Goal: Transaction & Acquisition: Purchase product/service

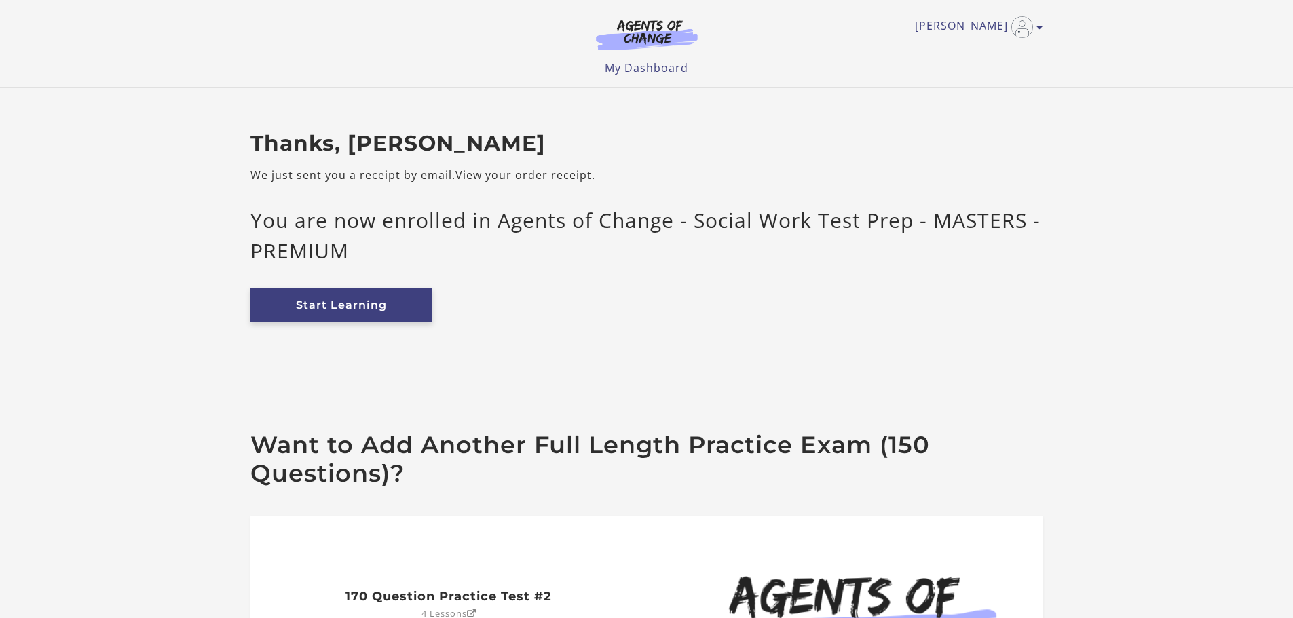
click at [384, 303] on link "Start Learning" at bounding box center [341, 305] width 182 height 35
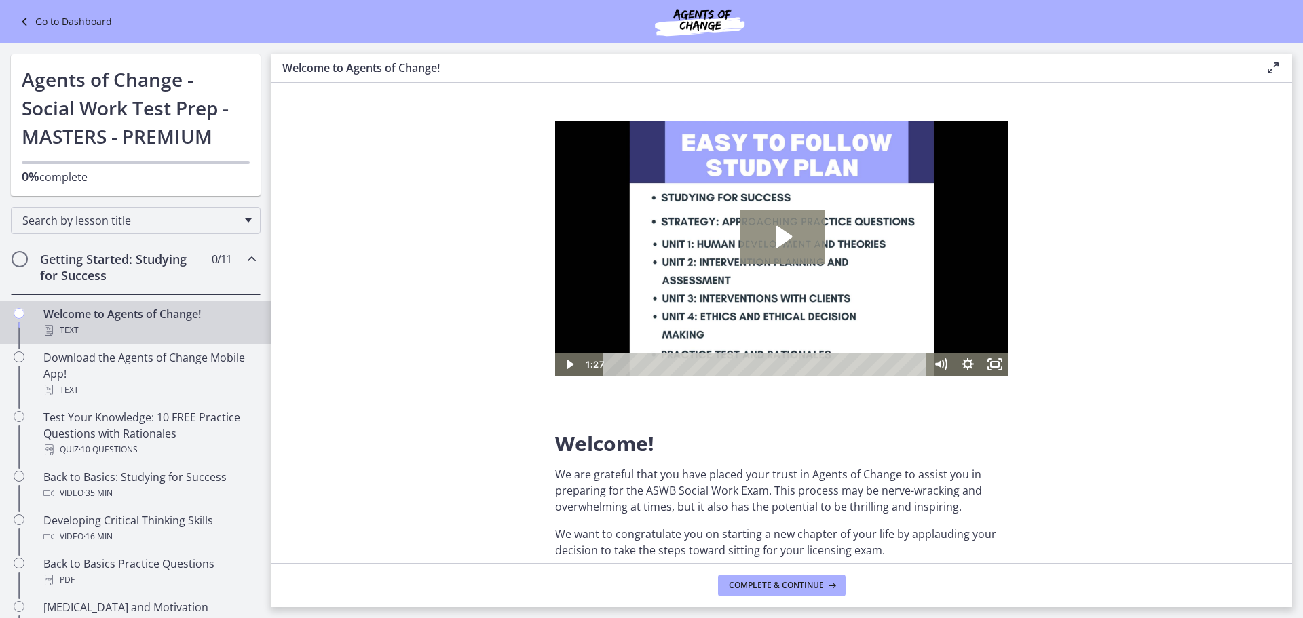
click at [766, 227] on icon "Play Video: c1o6hcmjueu5qasqsu00.mp4" at bounding box center [782, 237] width 85 height 54
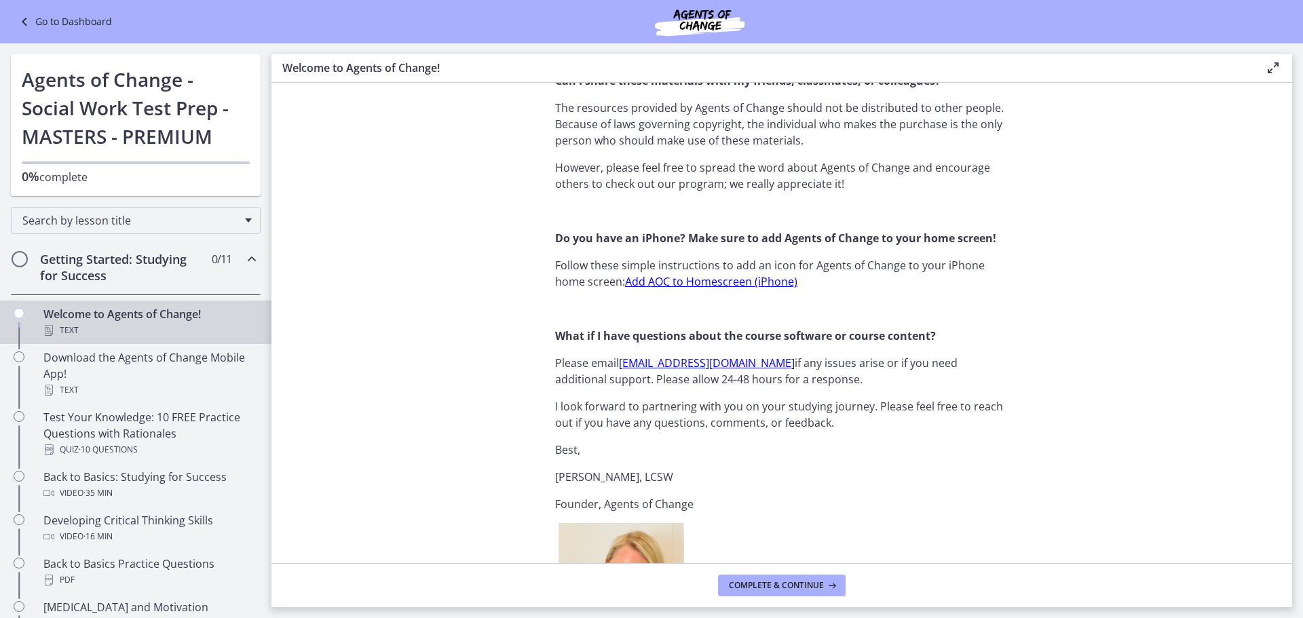
scroll to position [1629, 0]
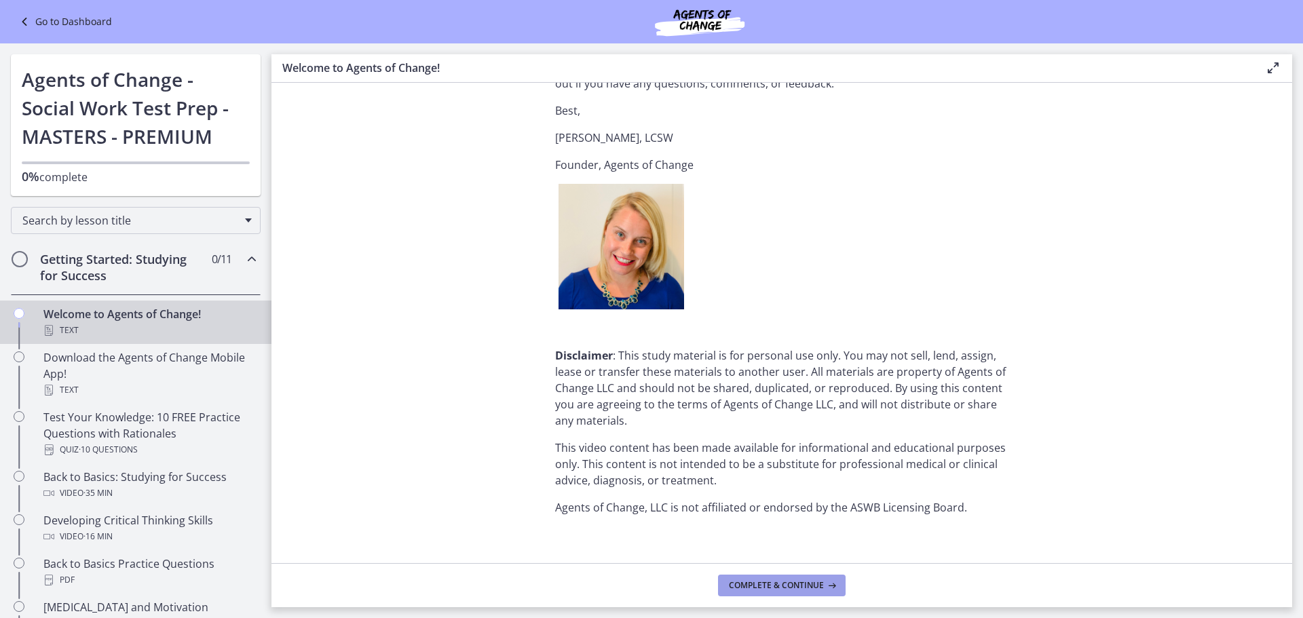
click at [770, 585] on span "Complete & continue" at bounding box center [776, 585] width 95 height 11
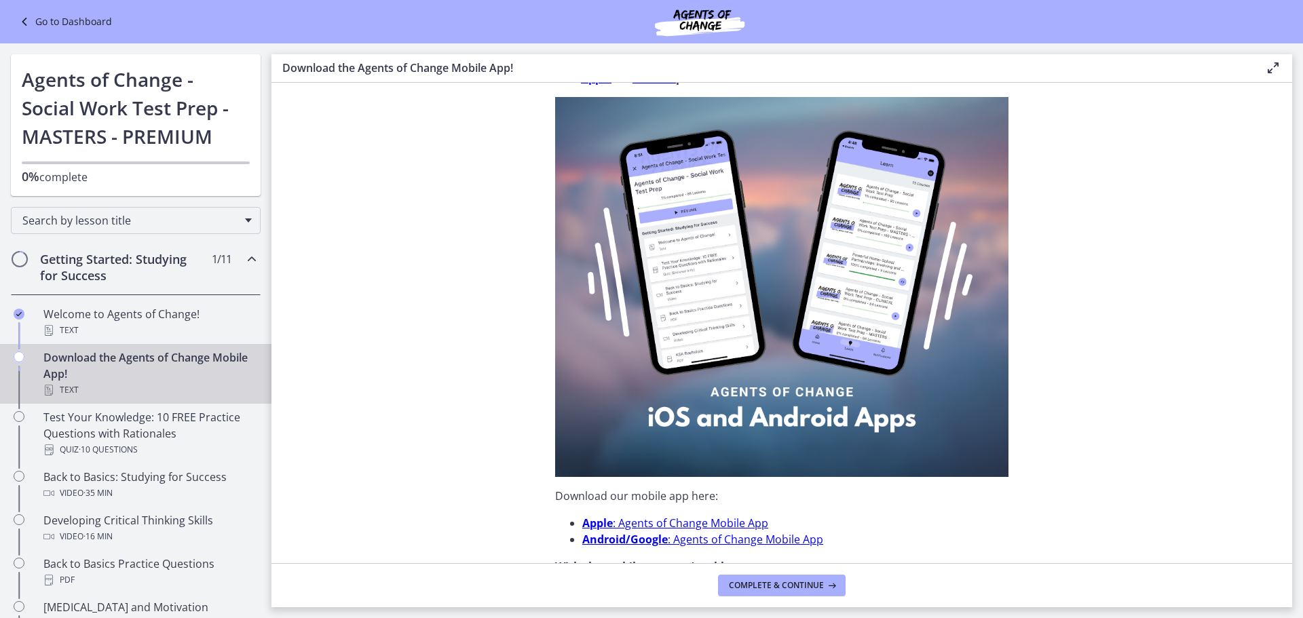
scroll to position [204, 0]
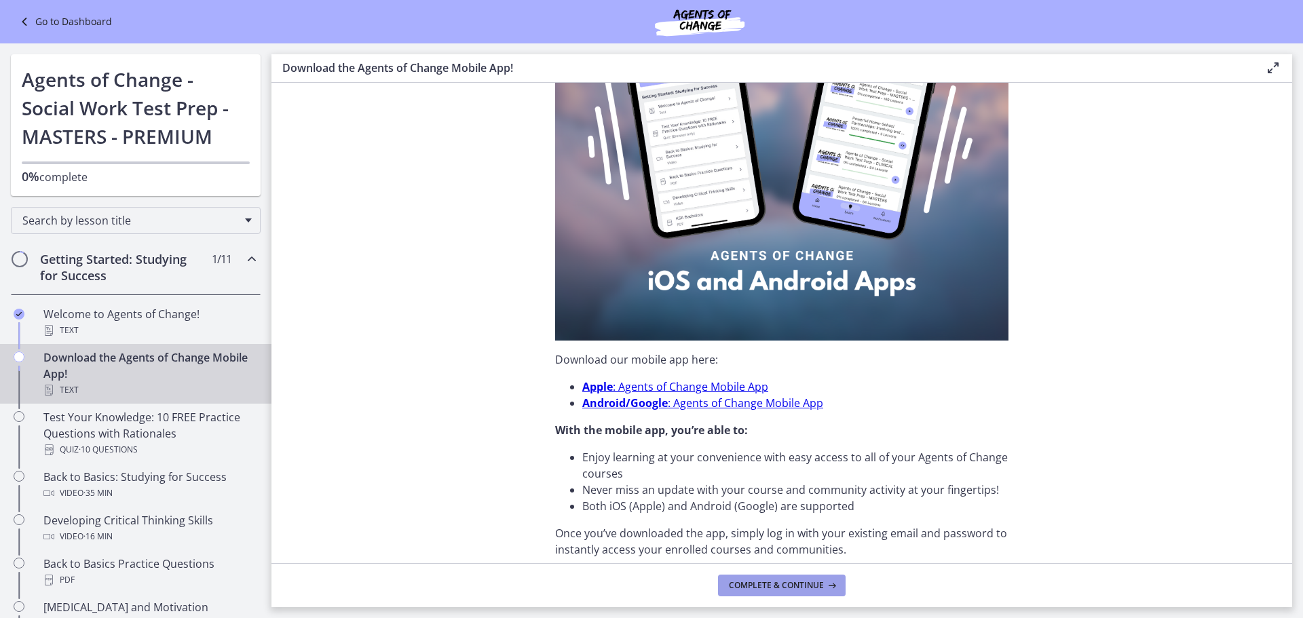
click at [798, 578] on button "Complete & continue" at bounding box center [782, 586] width 128 height 22
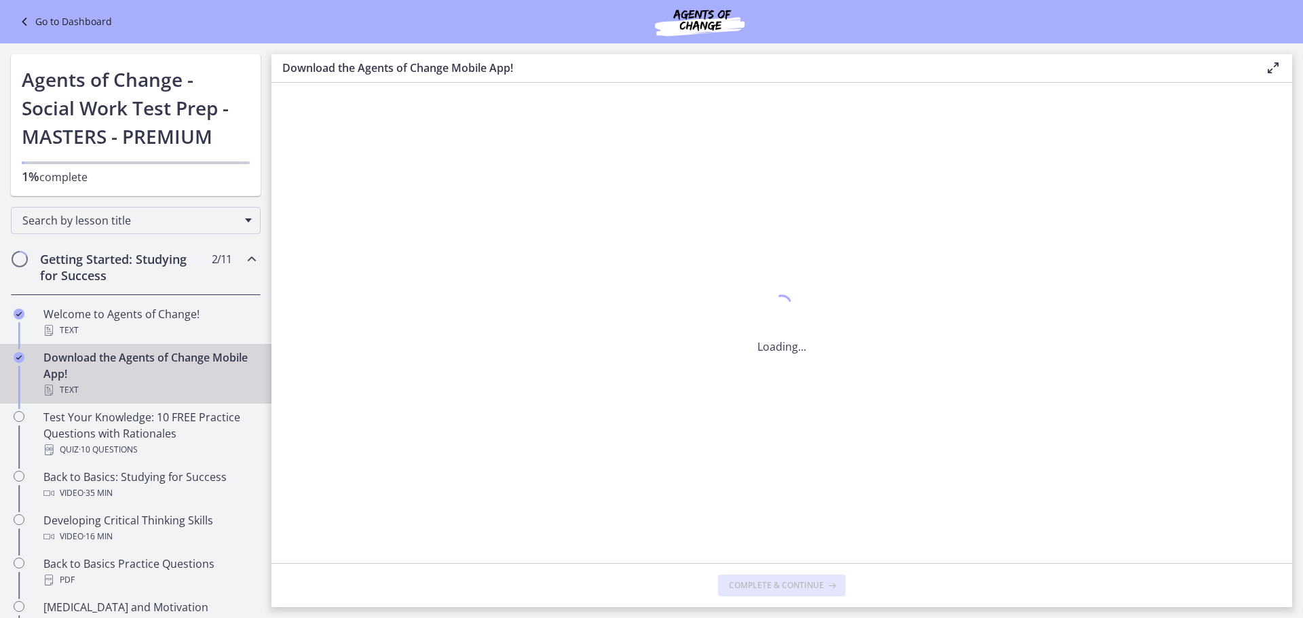
scroll to position [0, 0]
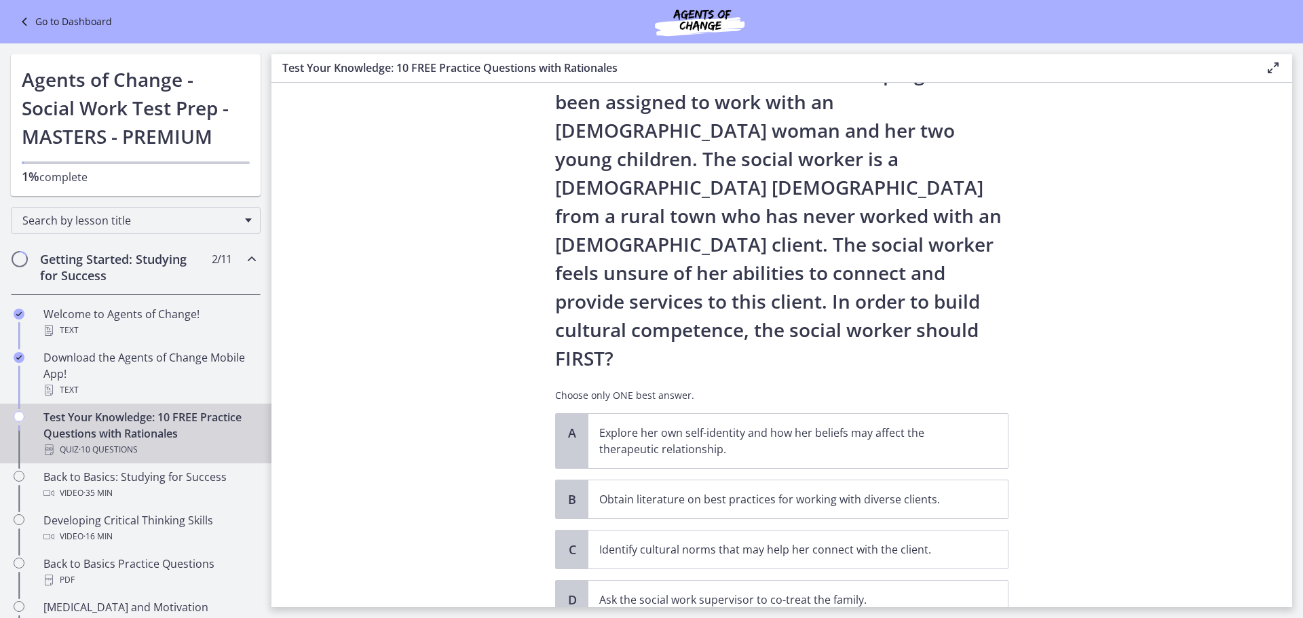
scroll to position [68, 0]
click at [692, 424] on p "Explore her own self-identity and how her beliefs may affect the therapeutic re…" at bounding box center [784, 440] width 371 height 33
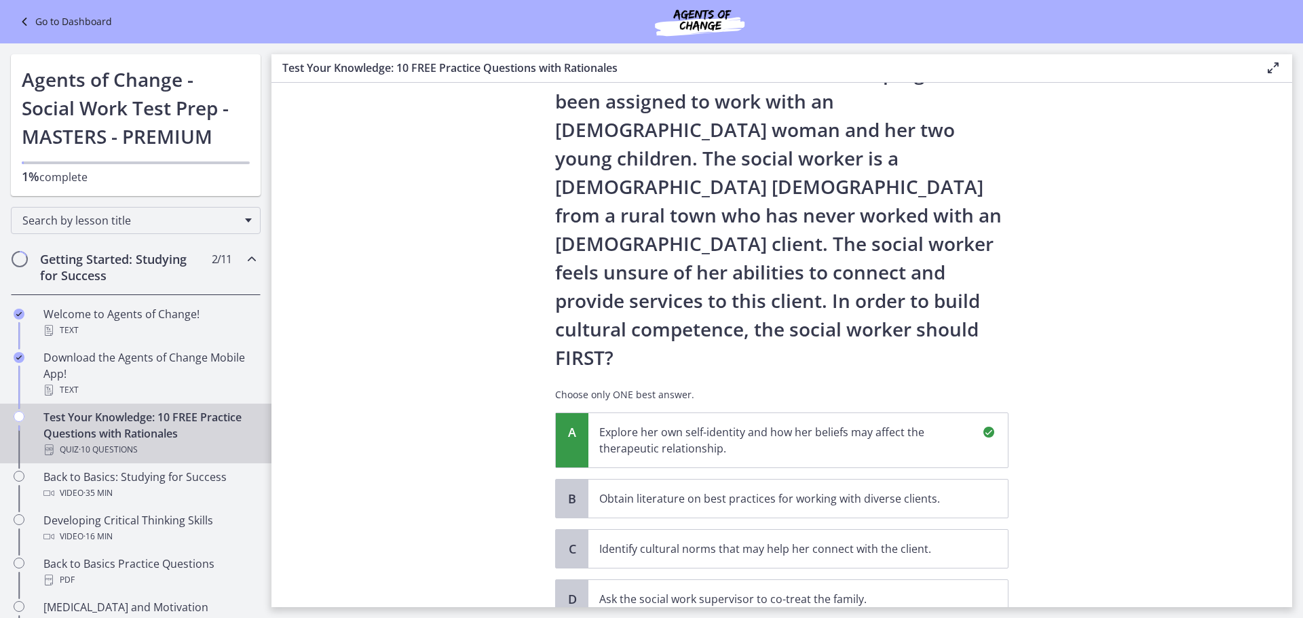
scroll to position [279, 0]
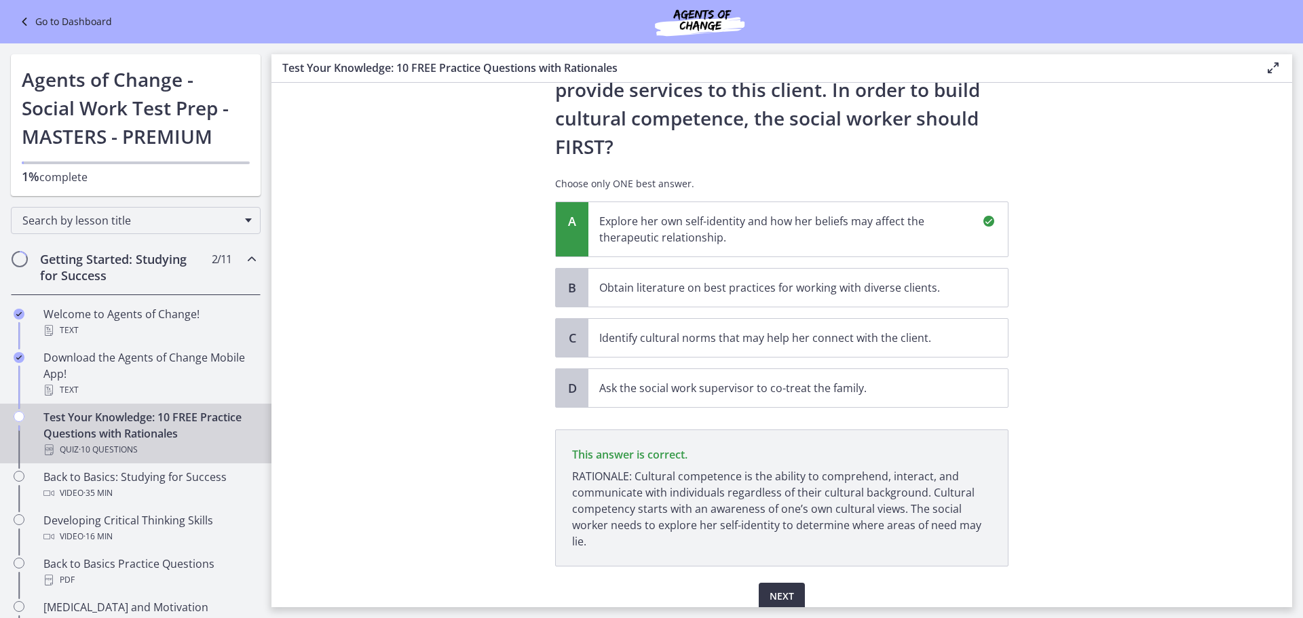
click at [770, 589] on span "Next" at bounding box center [782, 597] width 24 height 16
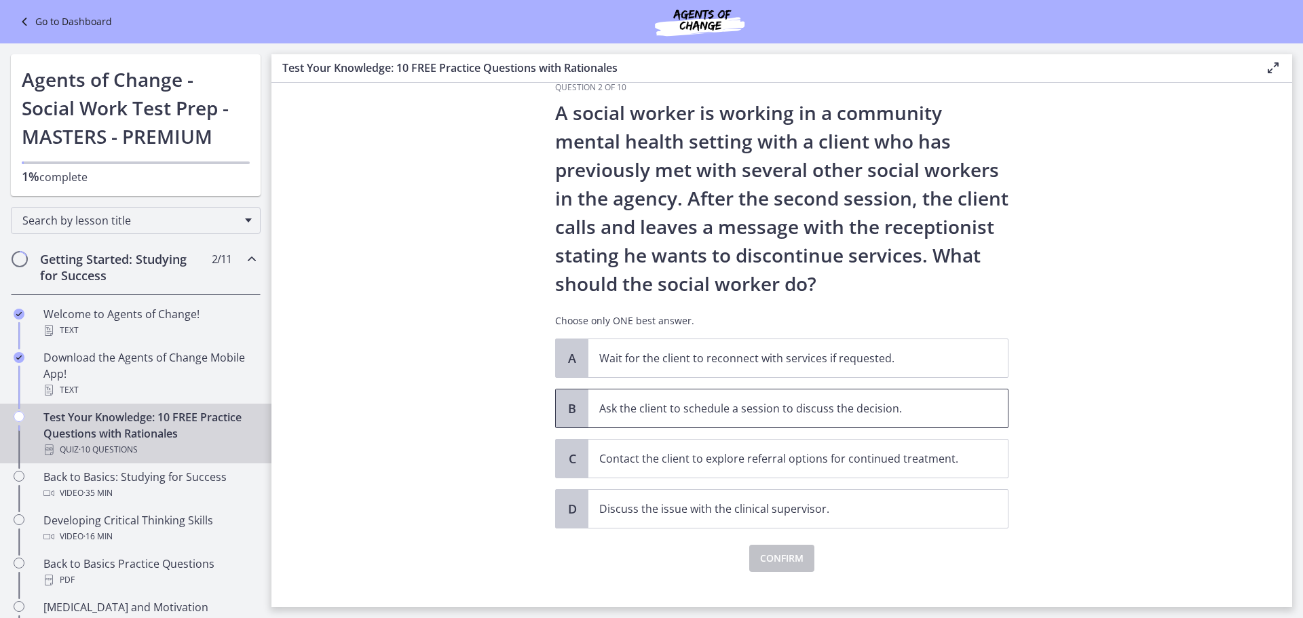
scroll to position [47, 0]
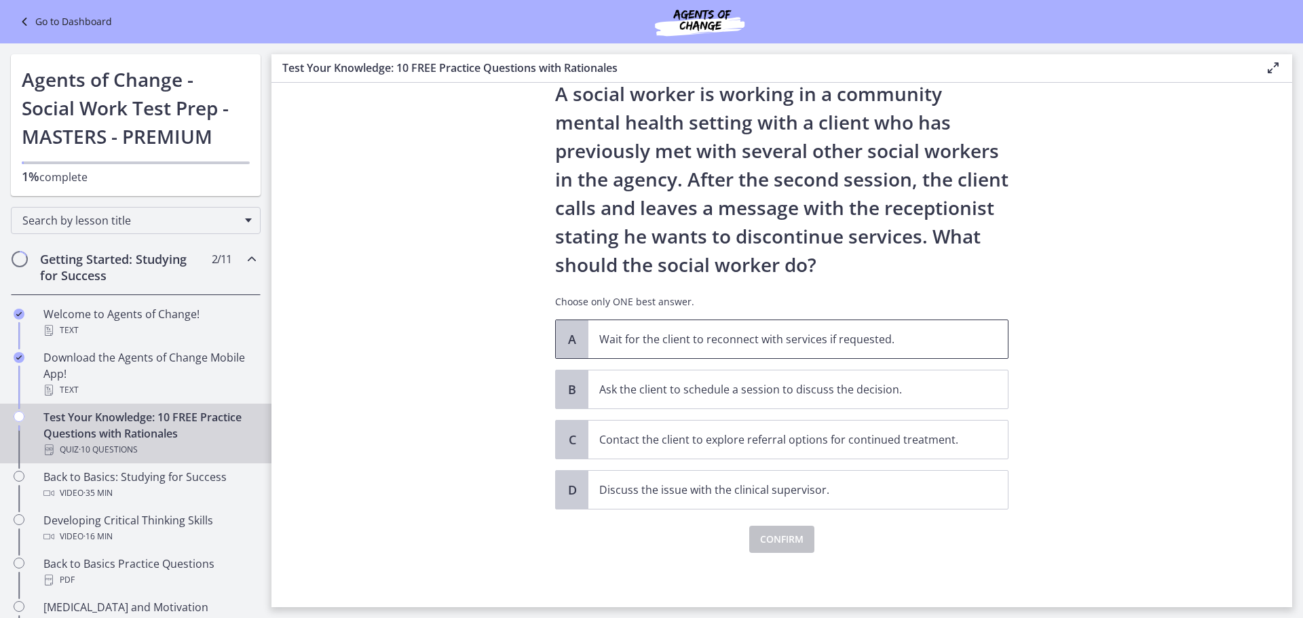
click at [752, 343] on p "Wait for the client to reconnect with services if requested." at bounding box center [784, 339] width 371 height 16
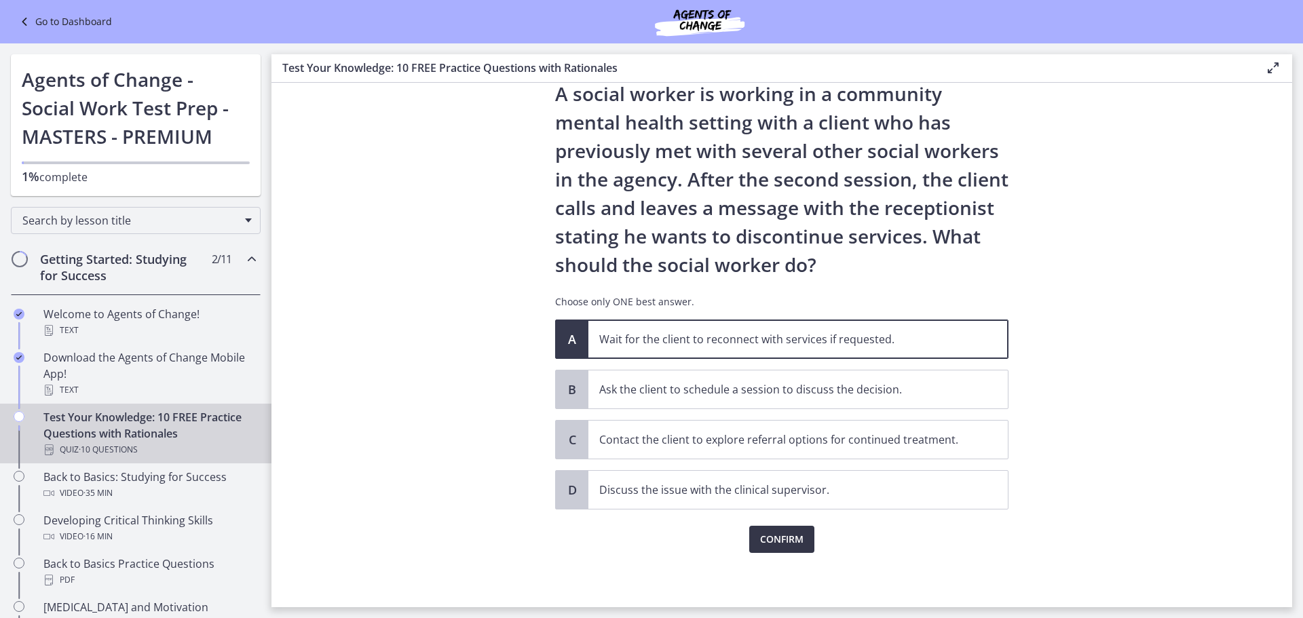
click at [774, 536] on span "Confirm" at bounding box center [781, 540] width 43 height 16
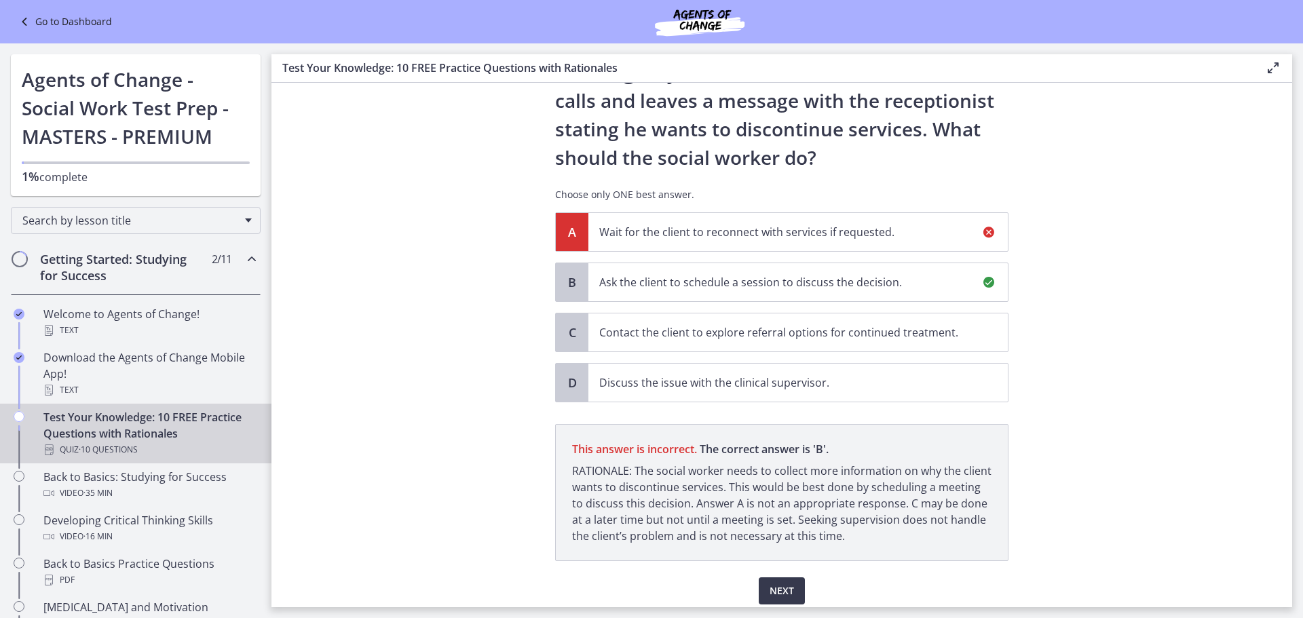
scroll to position [206, 0]
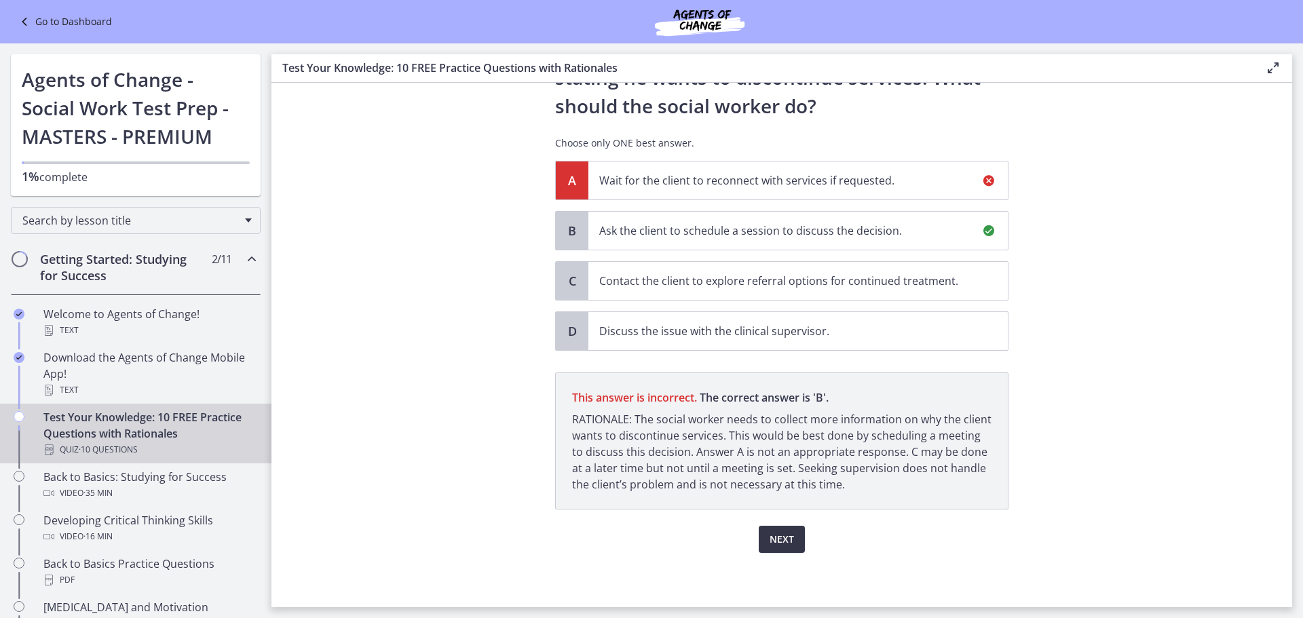
click at [792, 530] on button "Next" at bounding box center [782, 539] width 46 height 27
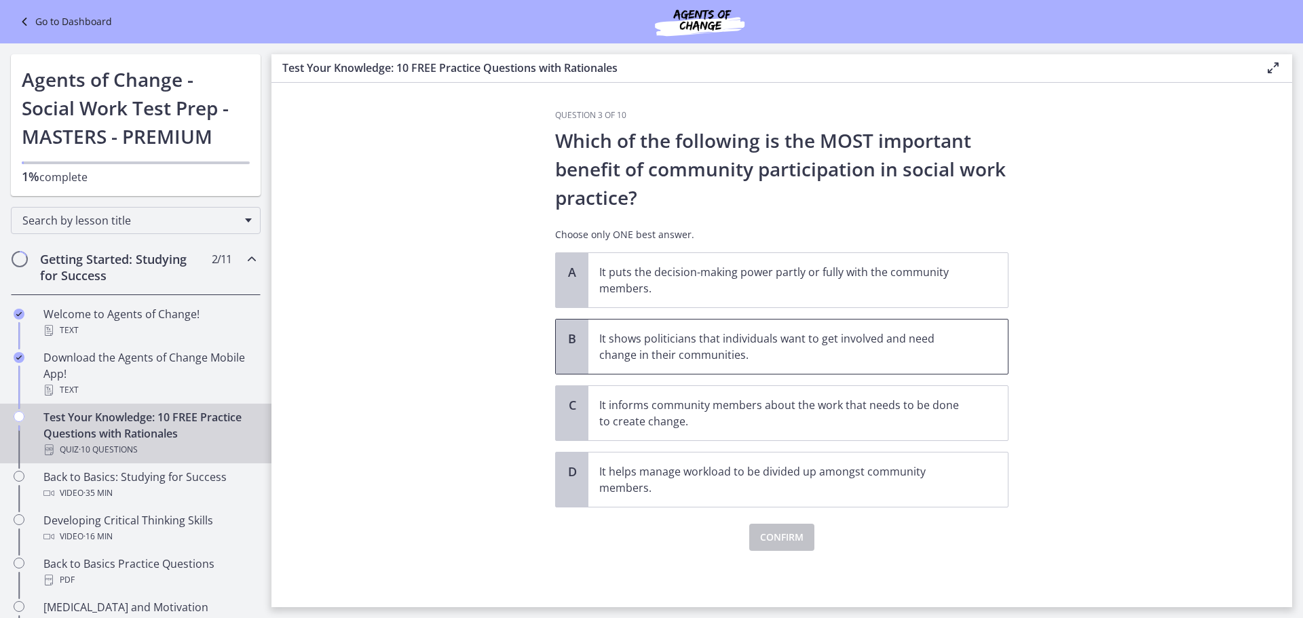
click at [751, 349] on p "It shows politicians that individuals want to get involved and need change in t…" at bounding box center [784, 347] width 371 height 33
click at [792, 546] on button "Confirm" at bounding box center [781, 537] width 65 height 27
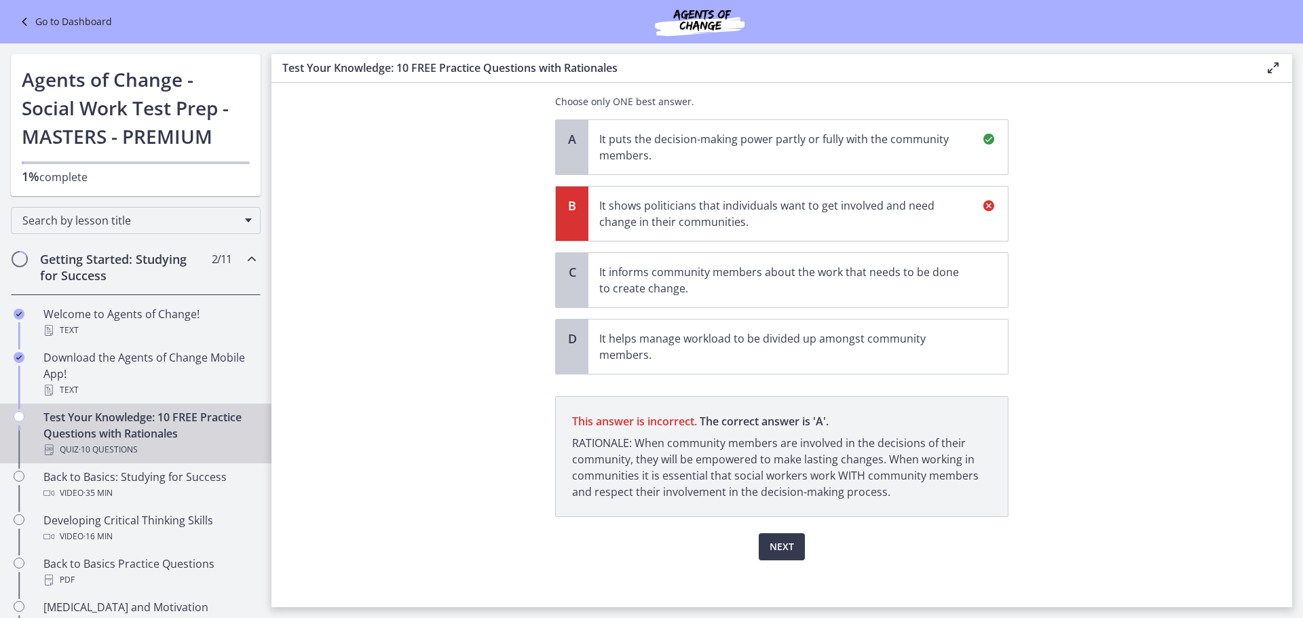
scroll to position [141, 0]
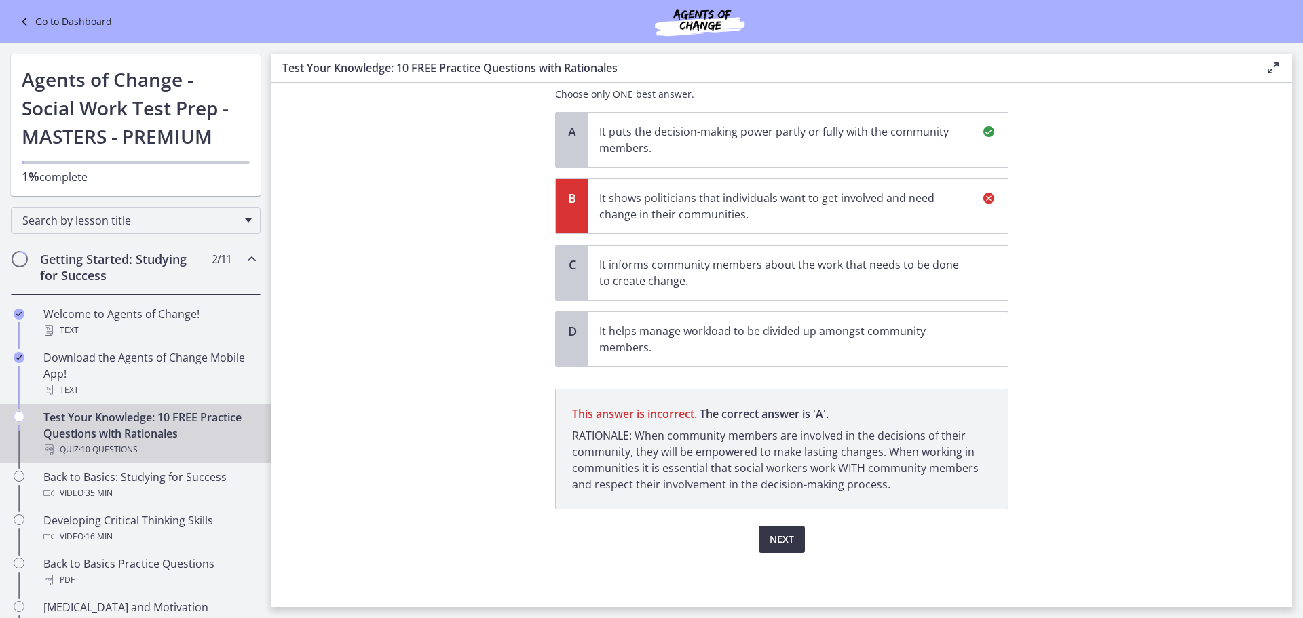
click at [797, 550] on button "Next" at bounding box center [782, 539] width 46 height 27
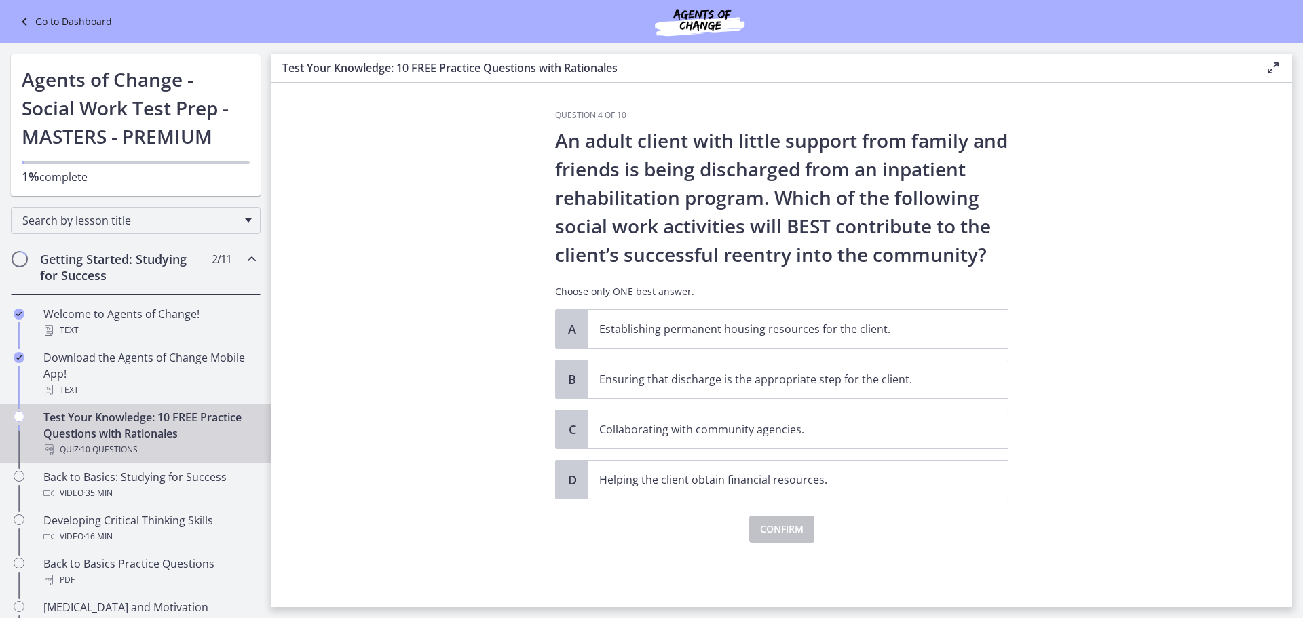
scroll to position [0, 0]
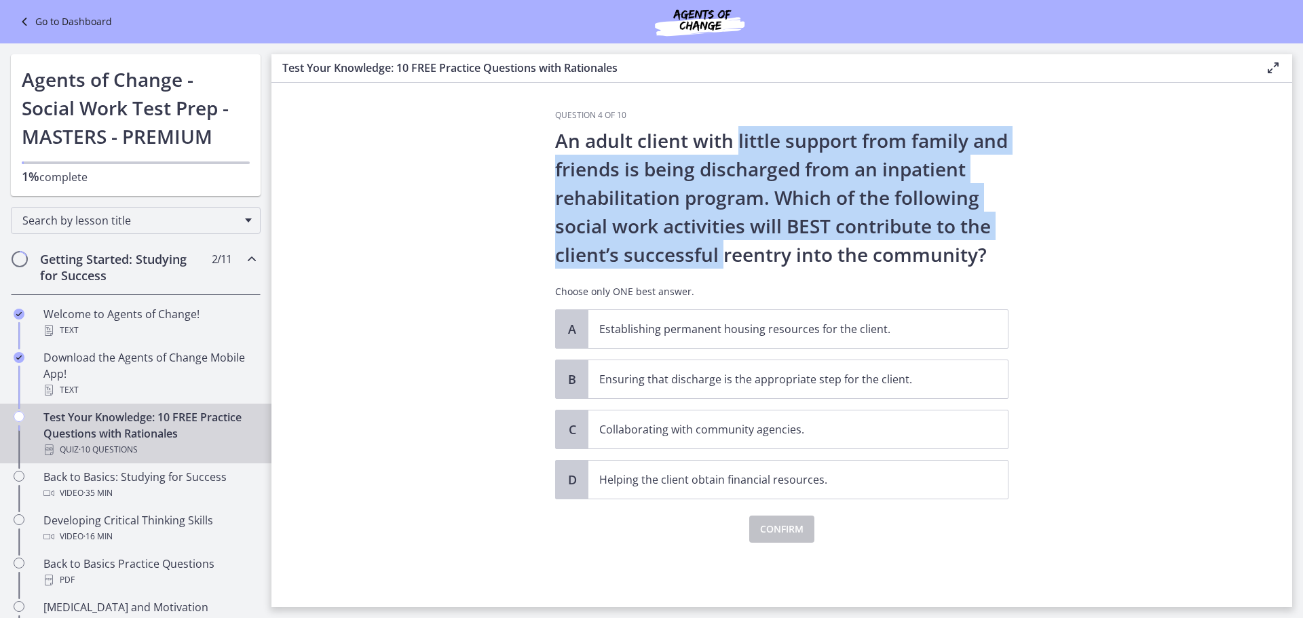
drag, startPoint x: 740, startPoint y: 145, endPoint x: 717, endPoint y: 253, distance: 109.7
click at [717, 253] on p "An adult client with little support from family and friends is being discharged…" at bounding box center [781, 197] width 453 height 143
click at [709, 244] on p "An adult client with little support from family and friends is being discharged…" at bounding box center [781, 197] width 453 height 143
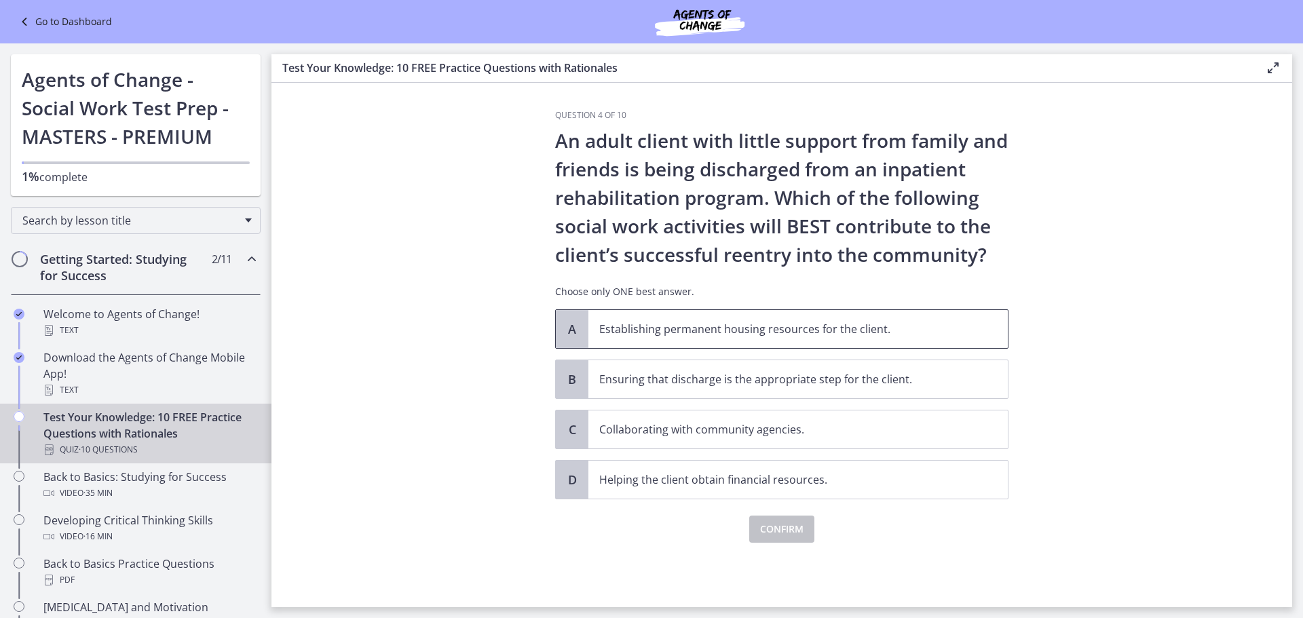
click at [677, 326] on p "Establishing permanent housing resources for the client." at bounding box center [784, 329] width 371 height 16
click at [764, 521] on button "Confirm" at bounding box center [781, 529] width 65 height 27
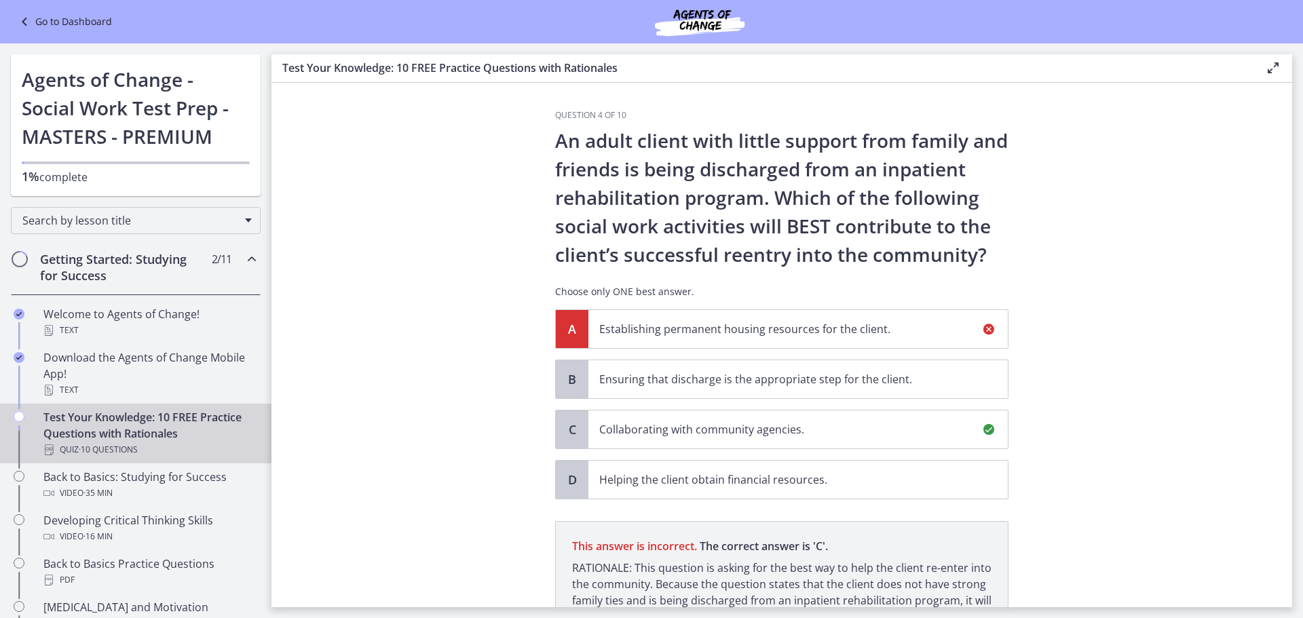
scroll to position [149, 0]
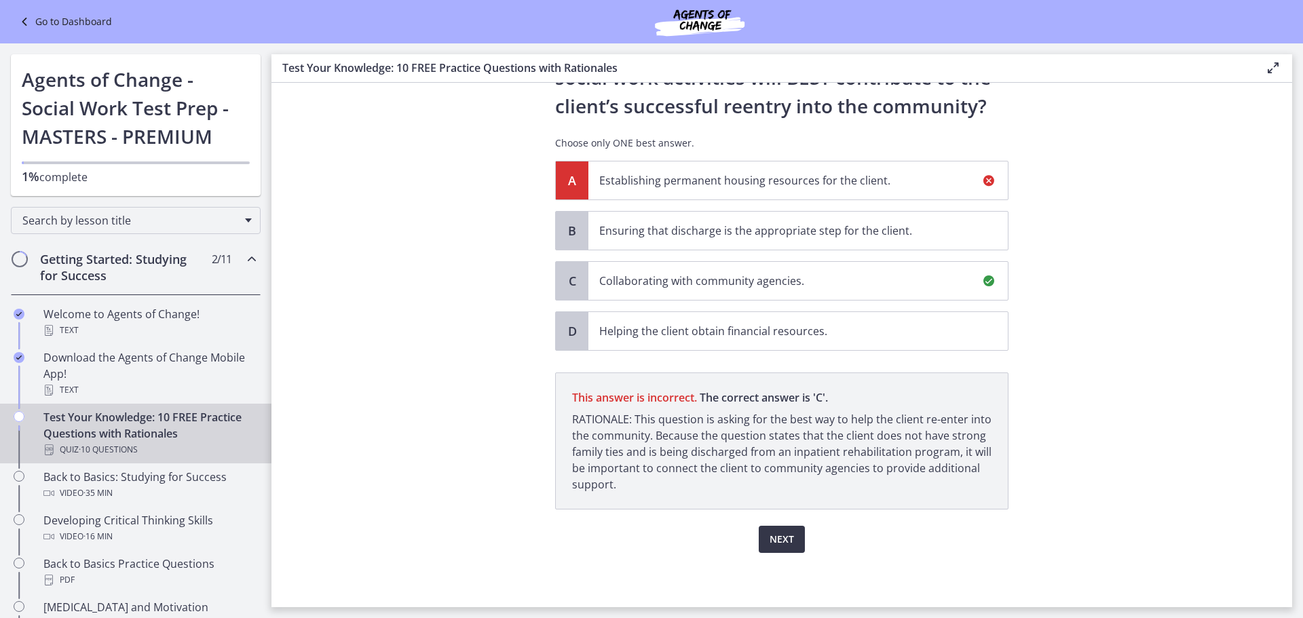
click at [771, 542] on span "Next" at bounding box center [782, 540] width 24 height 16
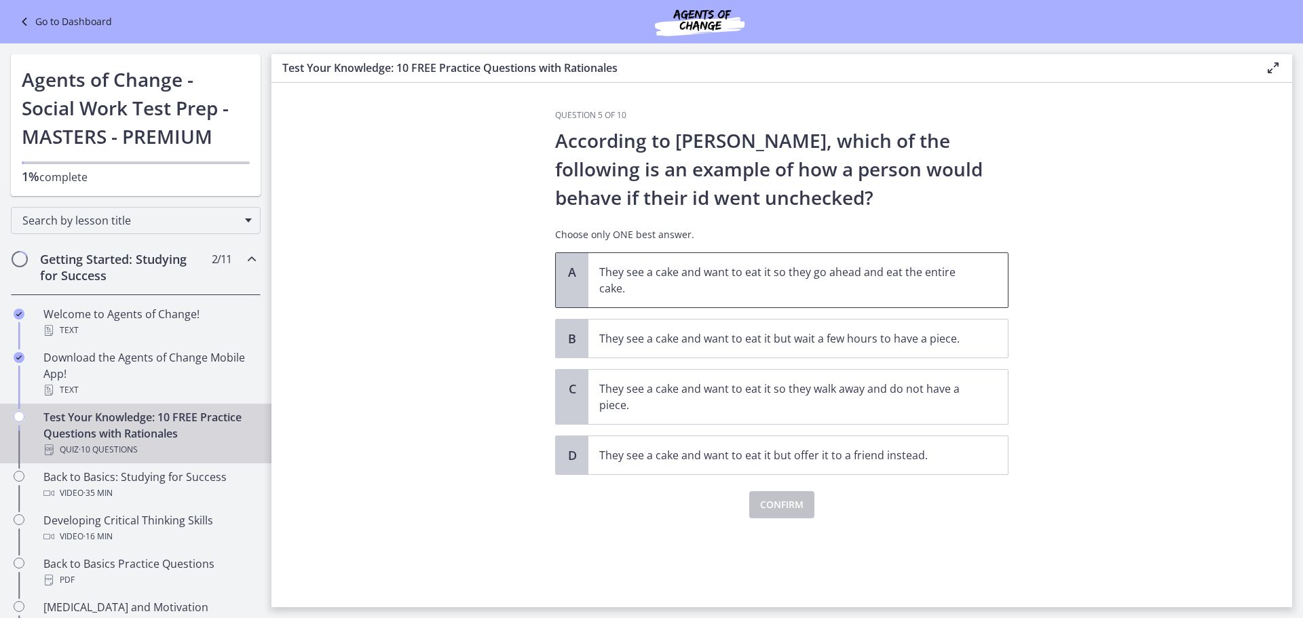
click at [771, 283] on p "They see a cake and want to eat it so they go ahead and eat the entire cake." at bounding box center [784, 280] width 371 height 33
click at [762, 508] on span "Confirm" at bounding box center [781, 505] width 43 height 16
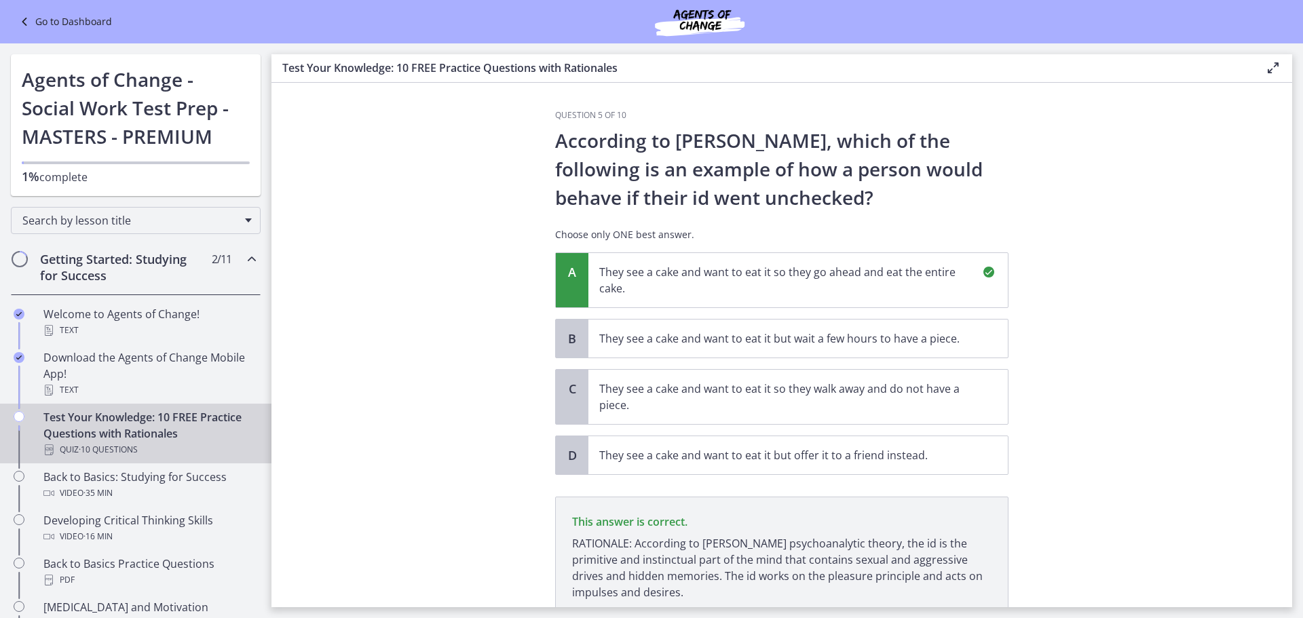
scroll to position [108, 0]
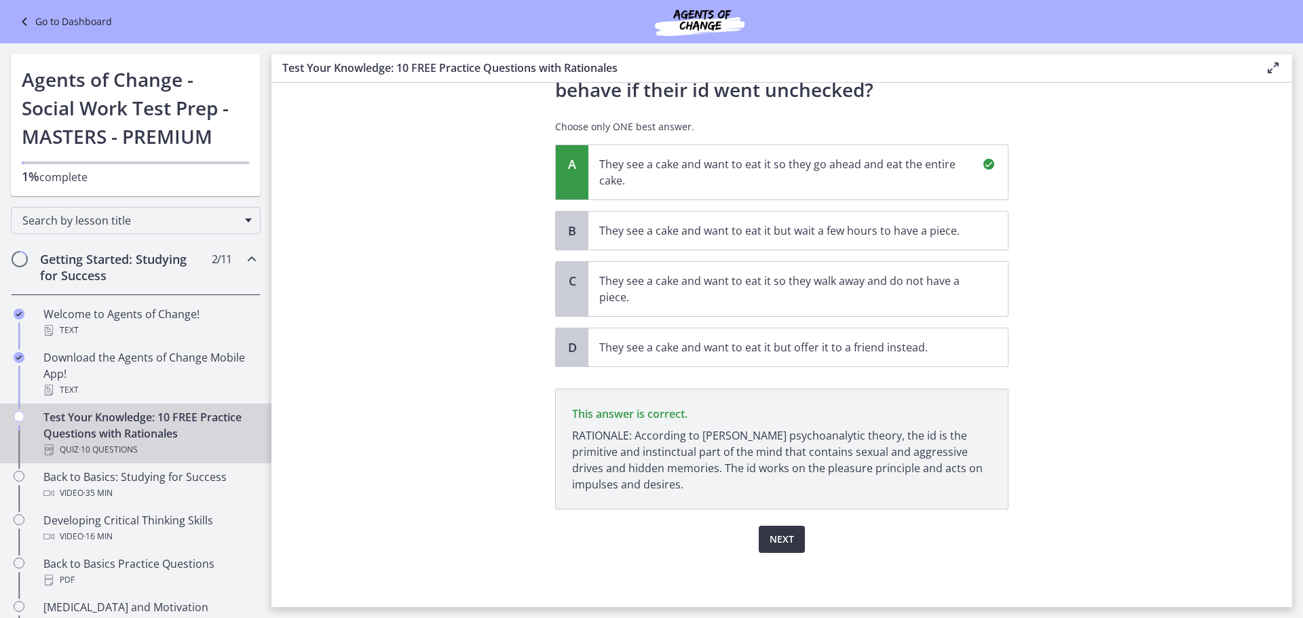
click at [785, 537] on span "Next" at bounding box center [782, 540] width 24 height 16
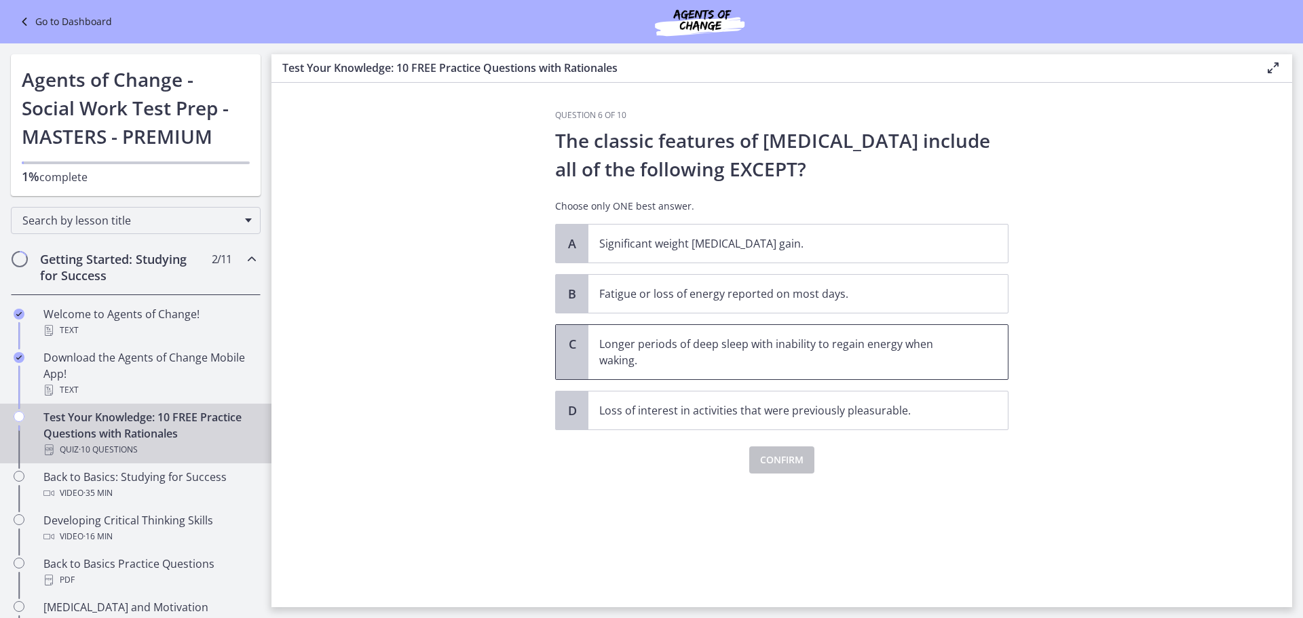
click at [734, 362] on p "Longer periods of deep sleep with inability to regain energy when waking." at bounding box center [784, 352] width 371 height 33
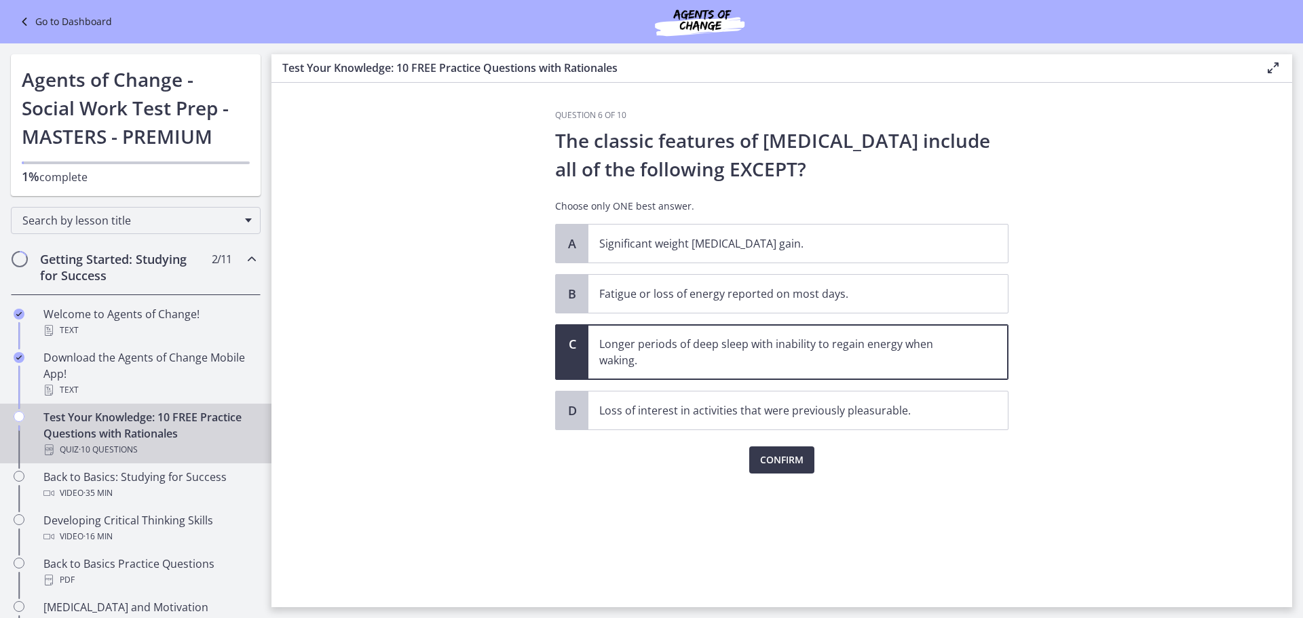
click at [785, 474] on div "Question 6 of 10 The classic features of [MEDICAL_DATA] include all of the foll…" at bounding box center [781, 359] width 475 height 498
click at [785, 462] on span "Confirm" at bounding box center [781, 460] width 43 height 16
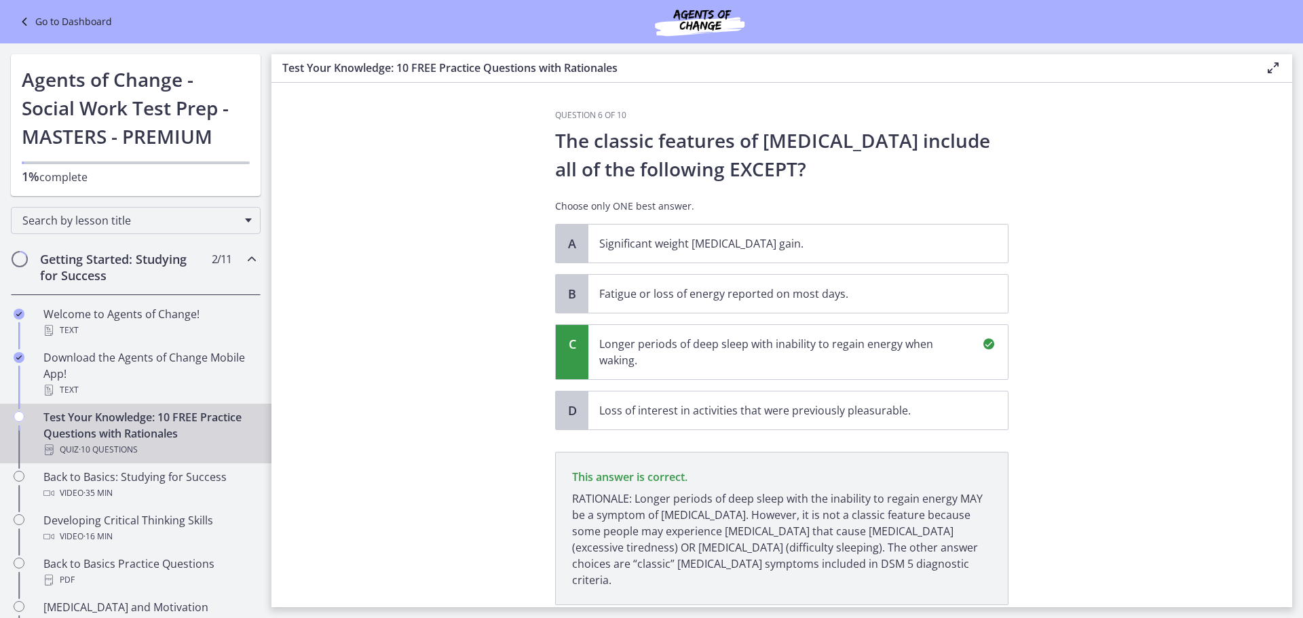
scroll to position [79, 0]
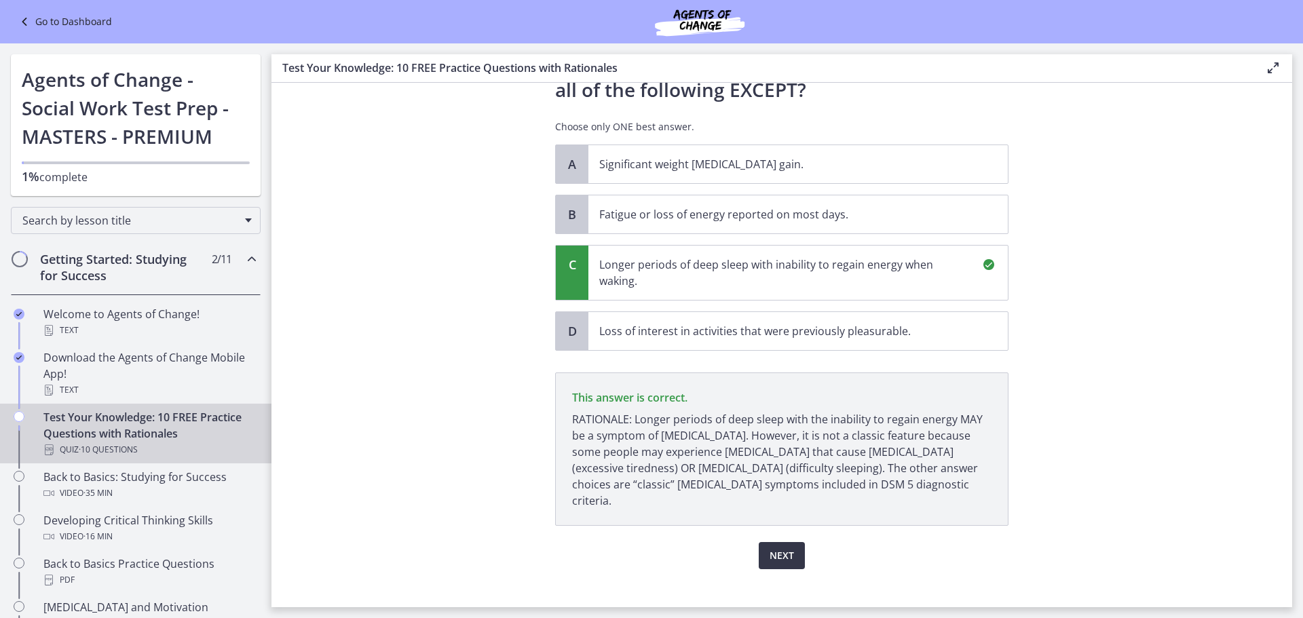
click at [772, 548] on span "Next" at bounding box center [782, 556] width 24 height 16
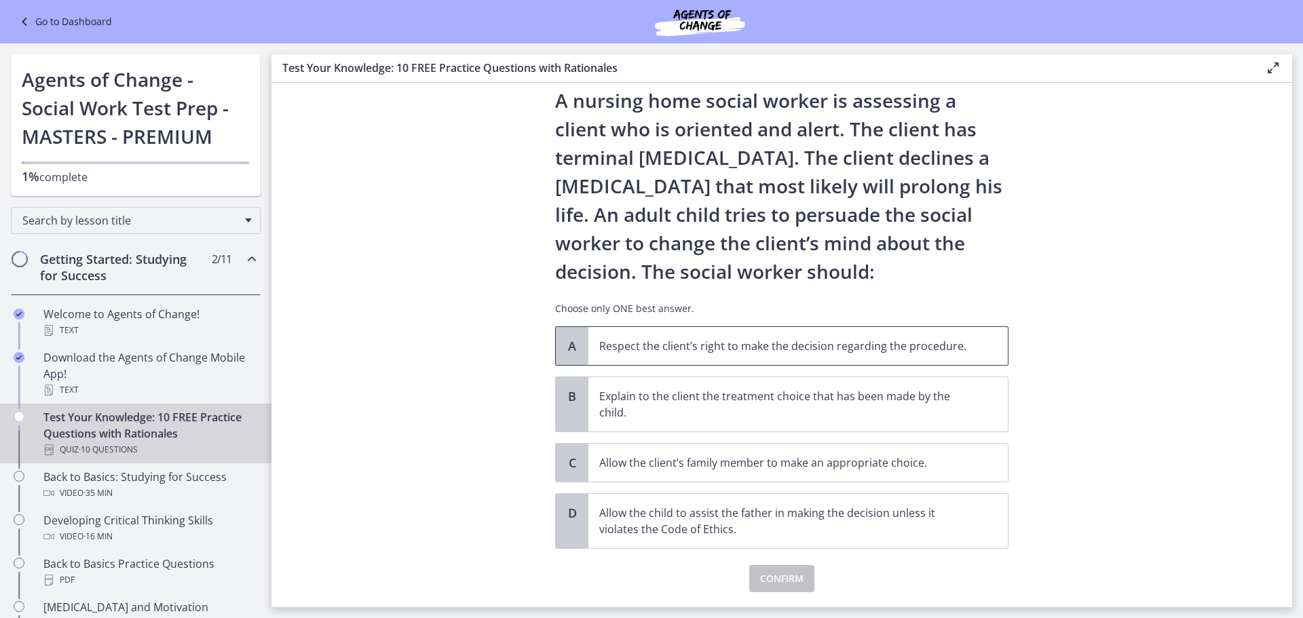
scroll to position [68, 0]
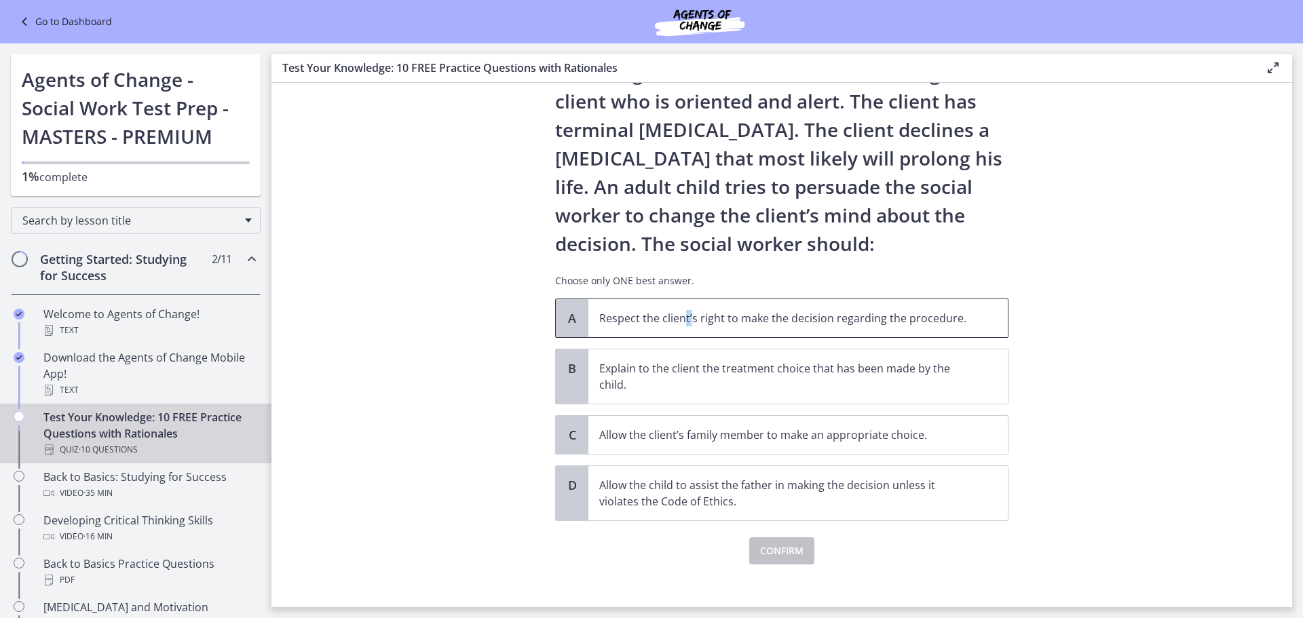
drag, startPoint x: 682, startPoint y: 318, endPoint x: 686, endPoint y: 329, distance: 11.6
click at [686, 329] on span "Respect the client’s right to make the decision regarding the procedure." at bounding box center [799, 318] width 420 height 38
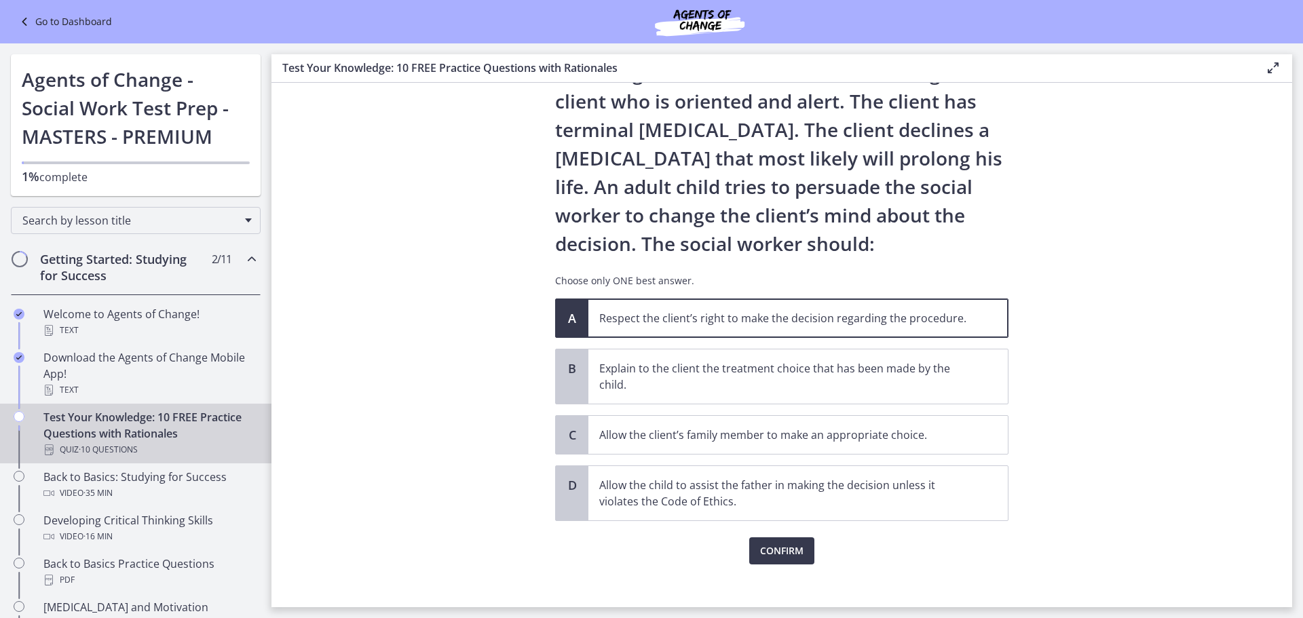
click at [696, 325] on p "Respect the client’s right to make the decision regarding the procedure." at bounding box center [784, 318] width 371 height 16
click at [608, 335] on span "Respect the client’s right to make the decision regarding the procedure." at bounding box center [799, 318] width 420 height 38
drag, startPoint x: 618, startPoint y: 312, endPoint x: 624, endPoint y: 318, distance: 8.7
click at [622, 318] on p "Respect the client’s right to make the decision regarding the procedure." at bounding box center [784, 318] width 371 height 16
click at [768, 548] on span "Confirm" at bounding box center [781, 551] width 43 height 16
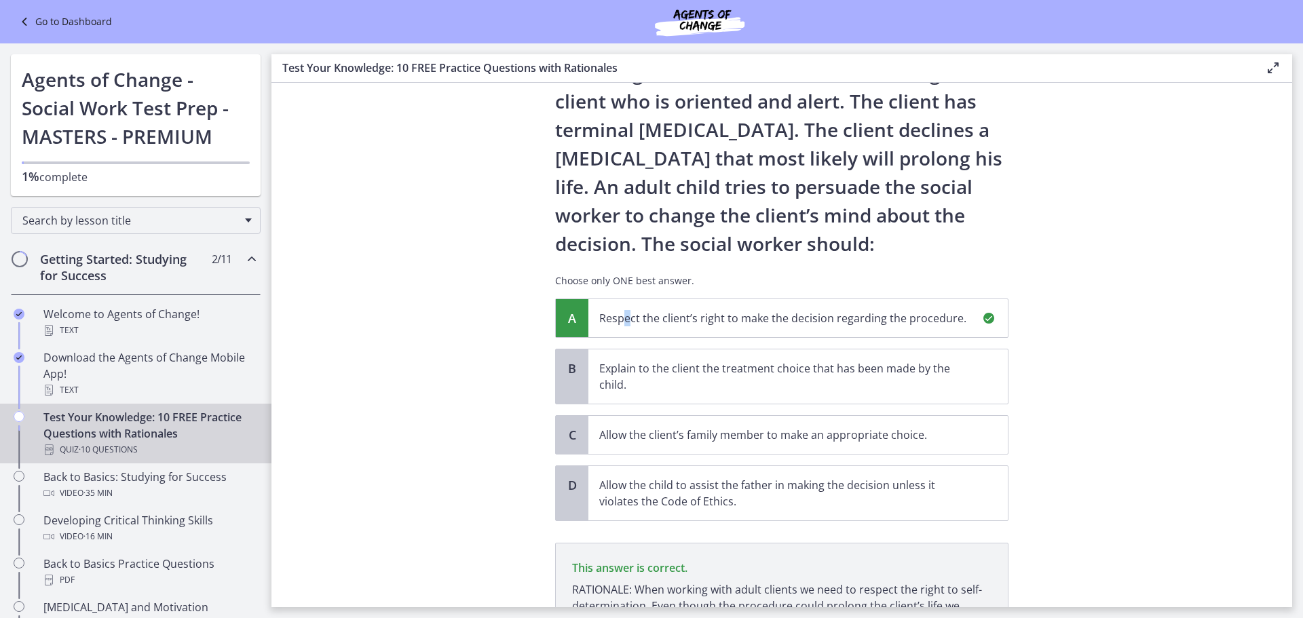
scroll to position [222, 0]
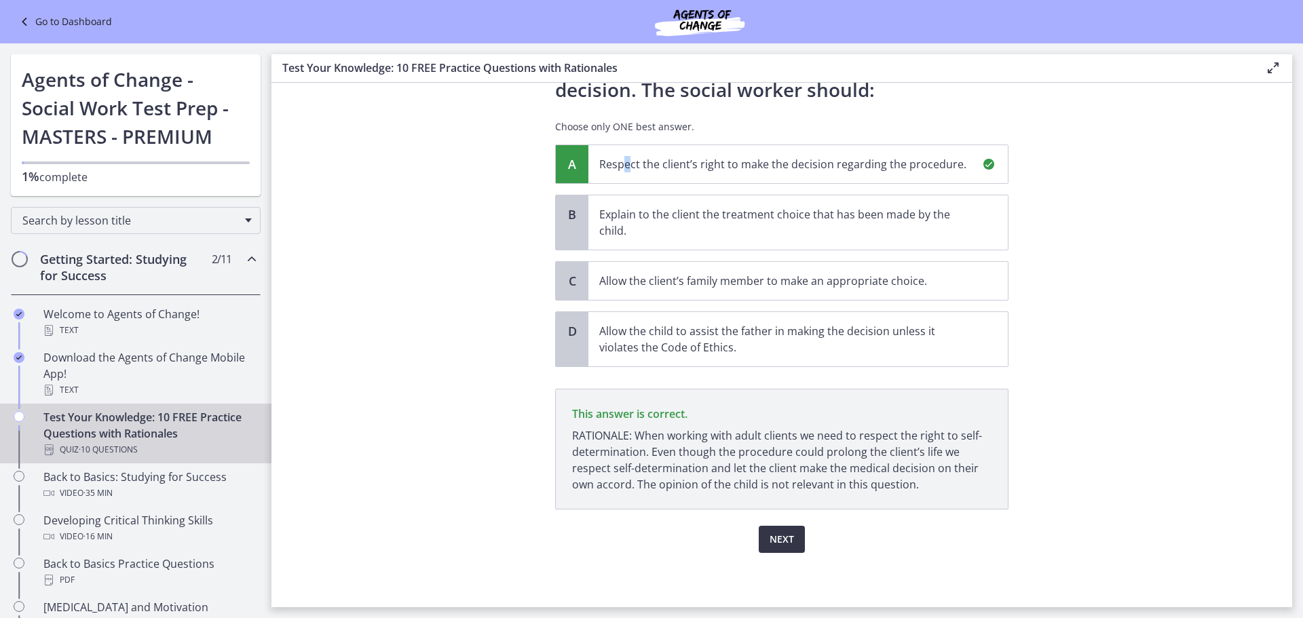
click at [770, 533] on span "Next" at bounding box center [782, 540] width 24 height 16
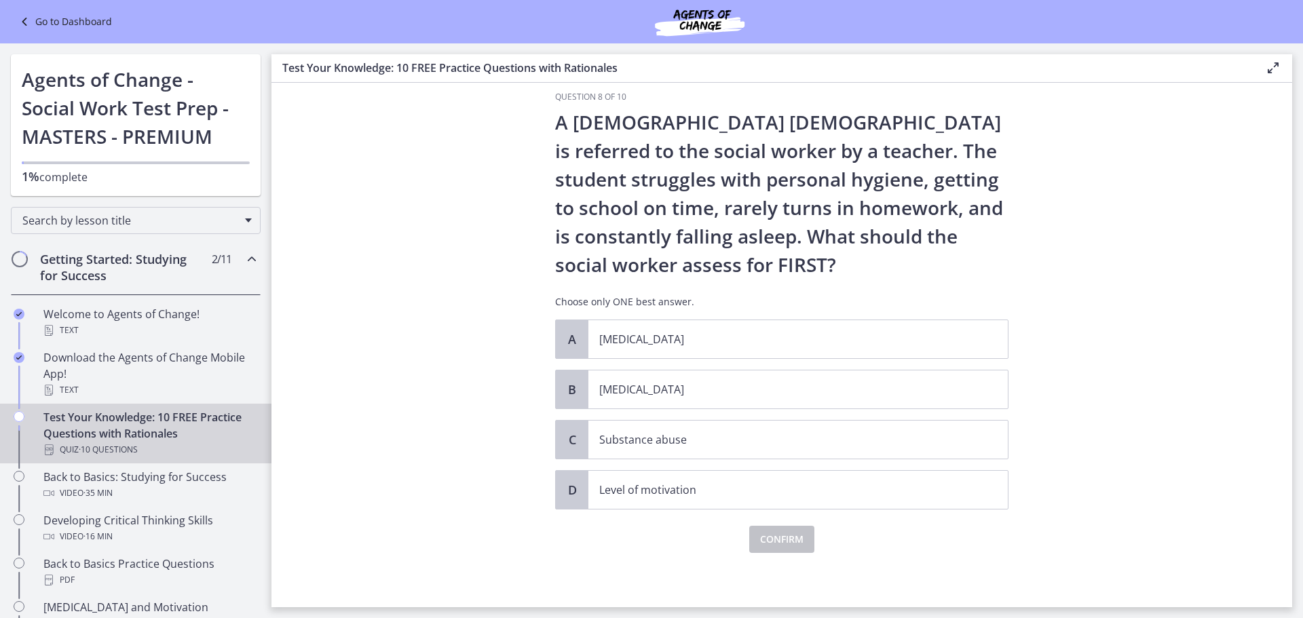
scroll to position [0, 0]
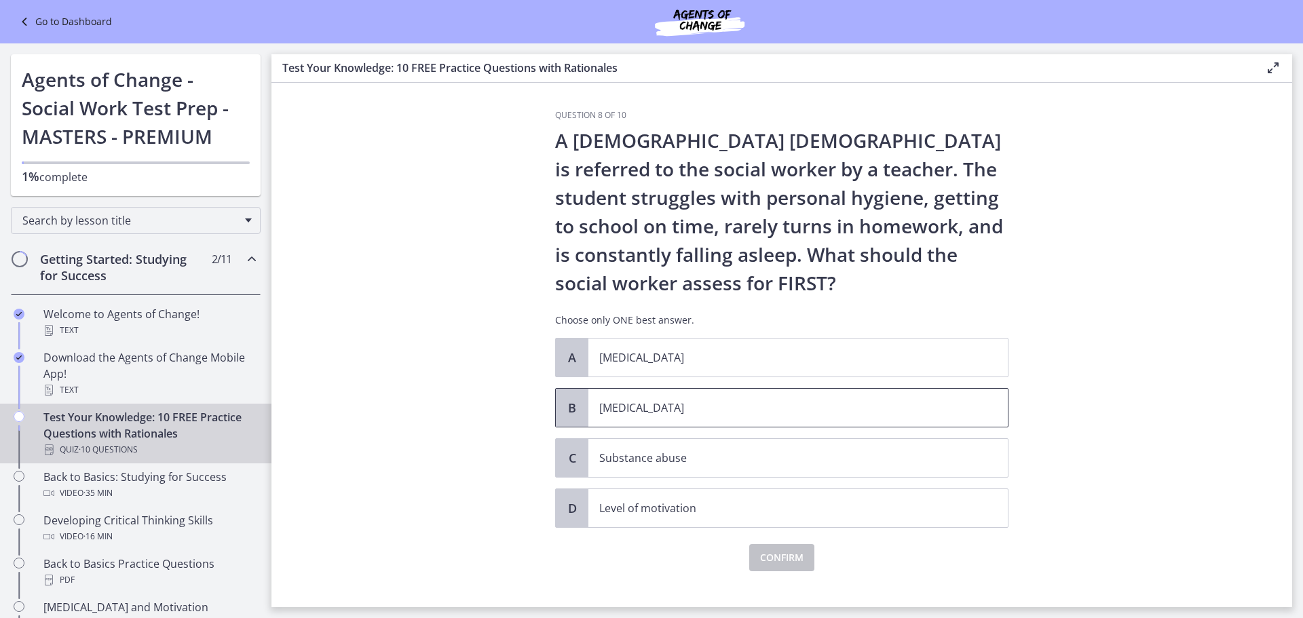
click at [684, 411] on p "[MEDICAL_DATA]" at bounding box center [784, 408] width 371 height 16
click at [763, 570] on button "Confirm" at bounding box center [781, 557] width 65 height 27
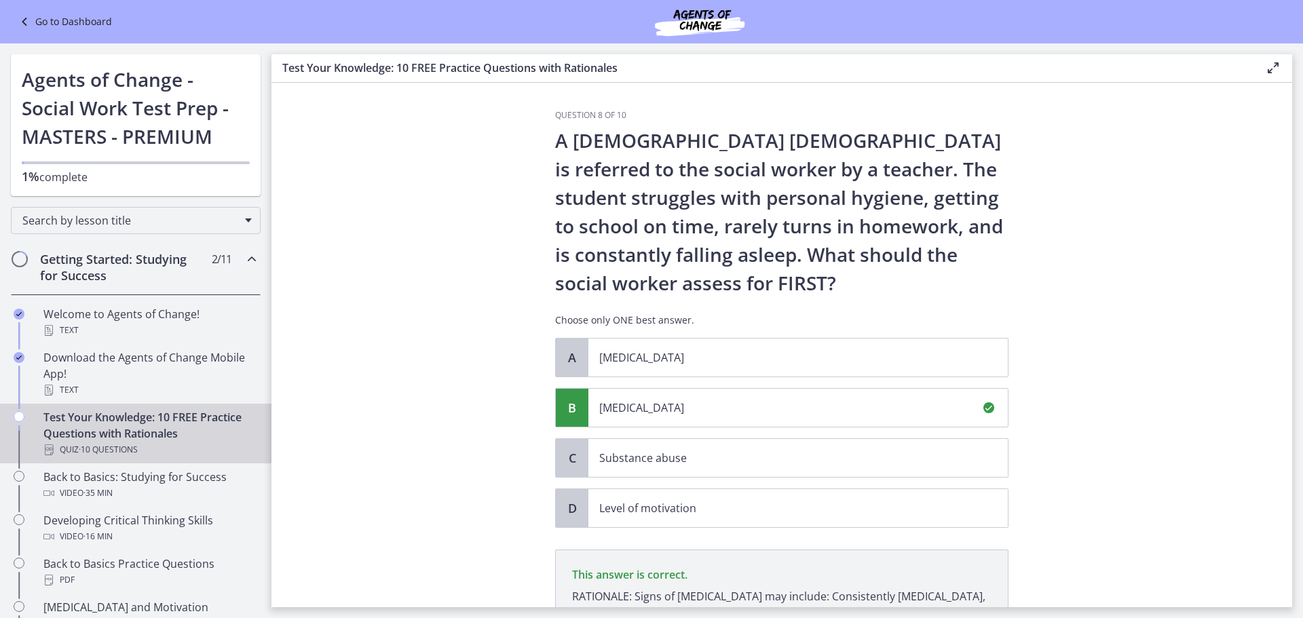
scroll to position [177, 0]
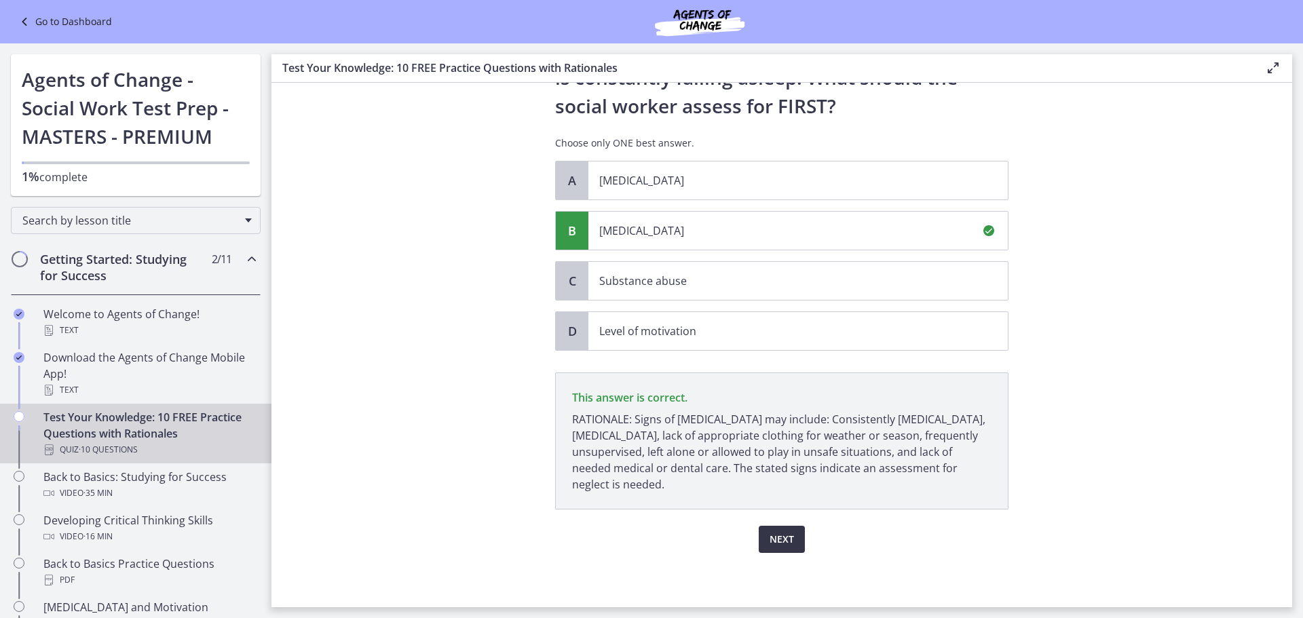
click at [779, 541] on span "Next" at bounding box center [782, 540] width 24 height 16
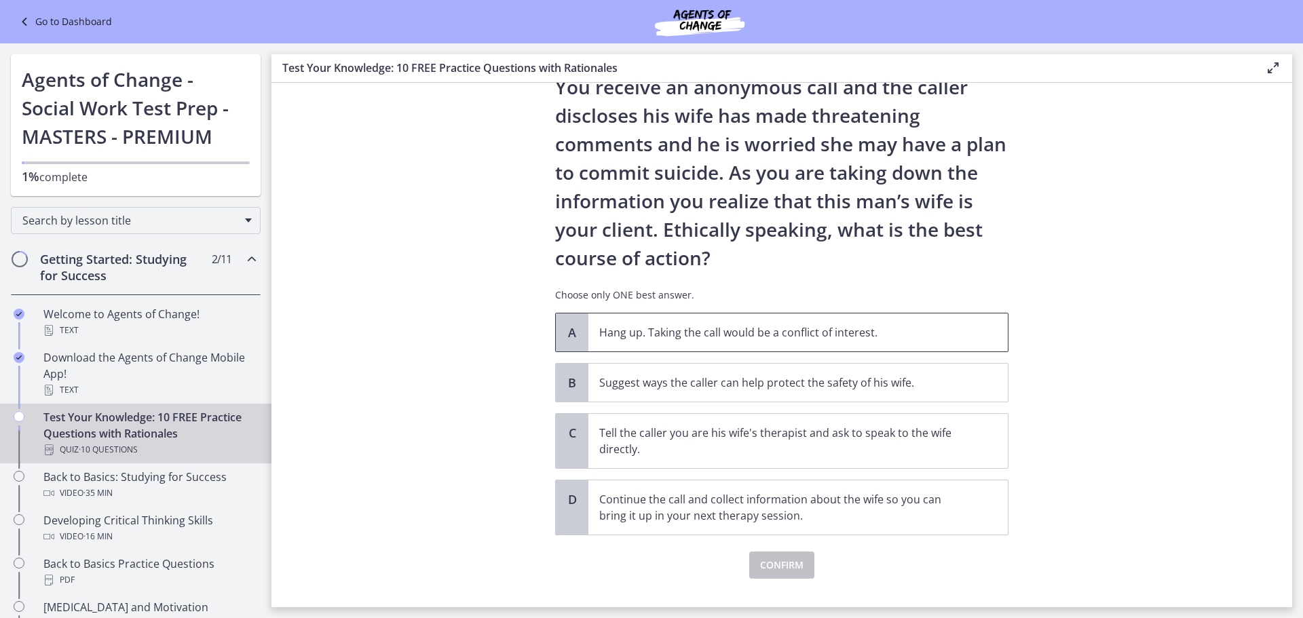
scroll to position [108, 0]
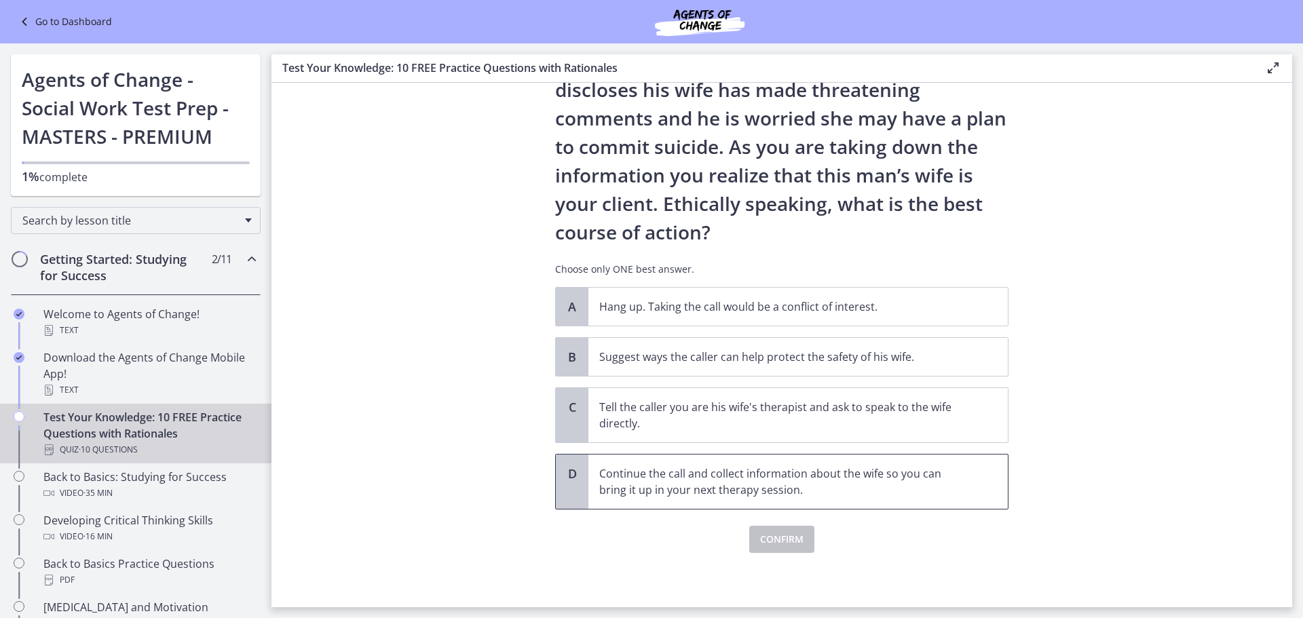
click at [737, 484] on p "Continue the call and collect information about the wife so you can bring it up…" at bounding box center [784, 482] width 371 height 33
click at [649, 367] on span "Suggest ways the caller can help protect the safety of his wife." at bounding box center [799, 357] width 420 height 38
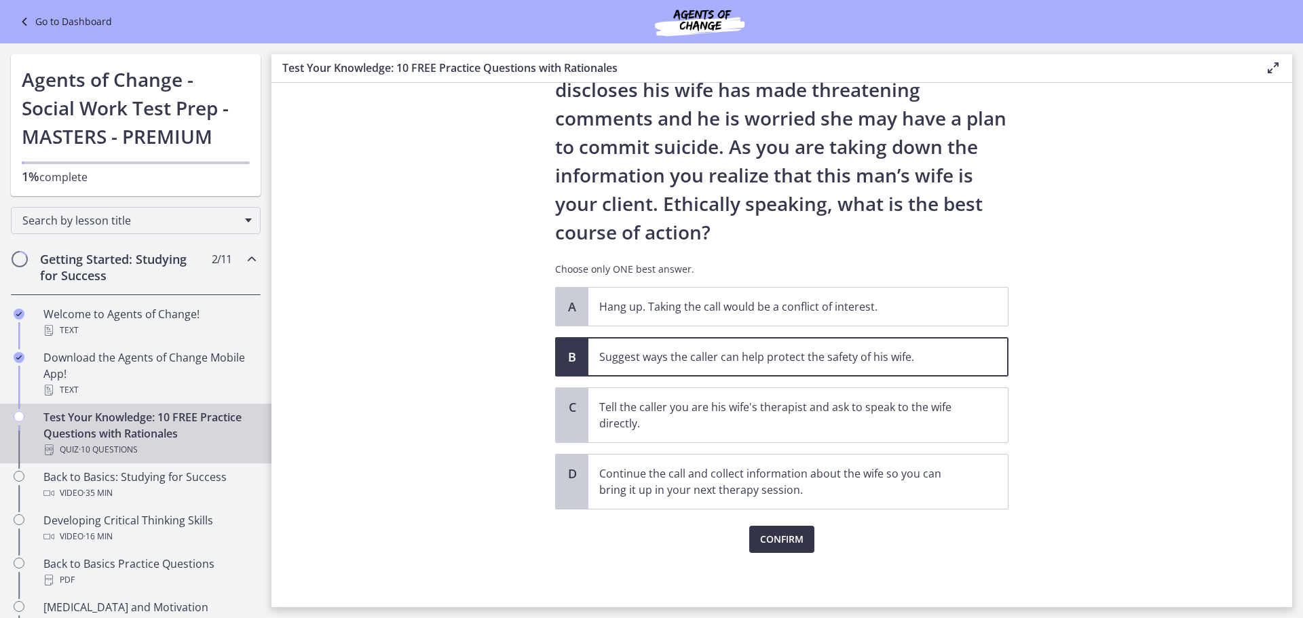
click at [760, 547] on span "Confirm" at bounding box center [781, 540] width 43 height 16
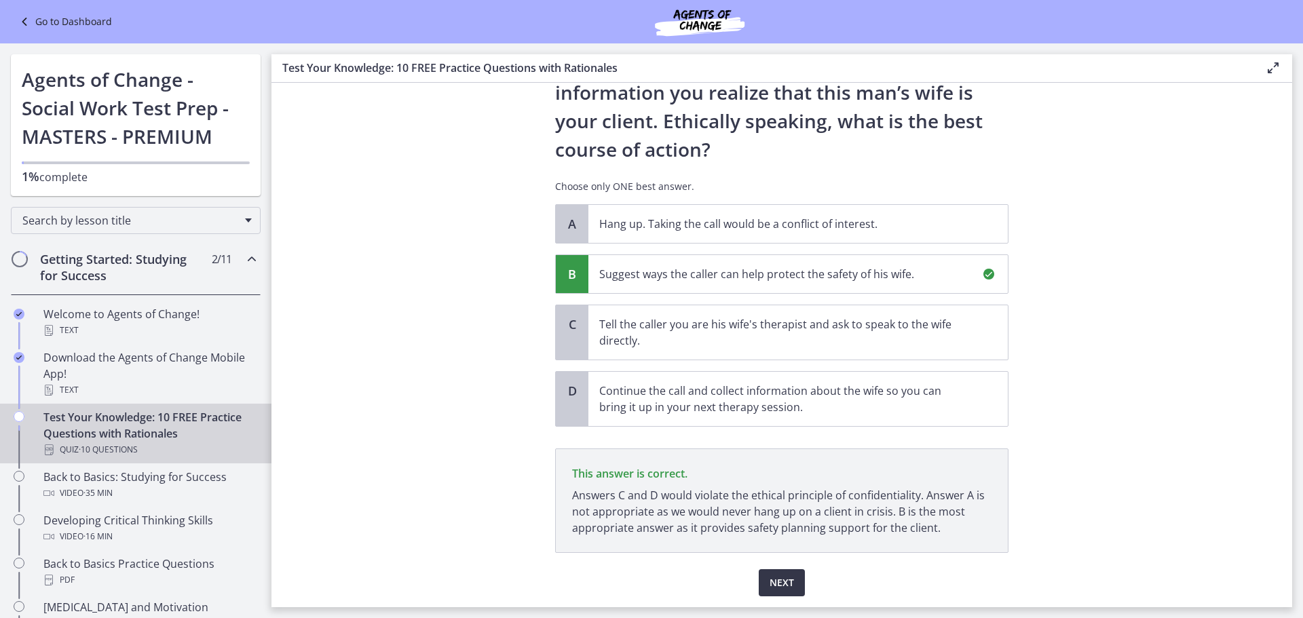
scroll to position [234, 0]
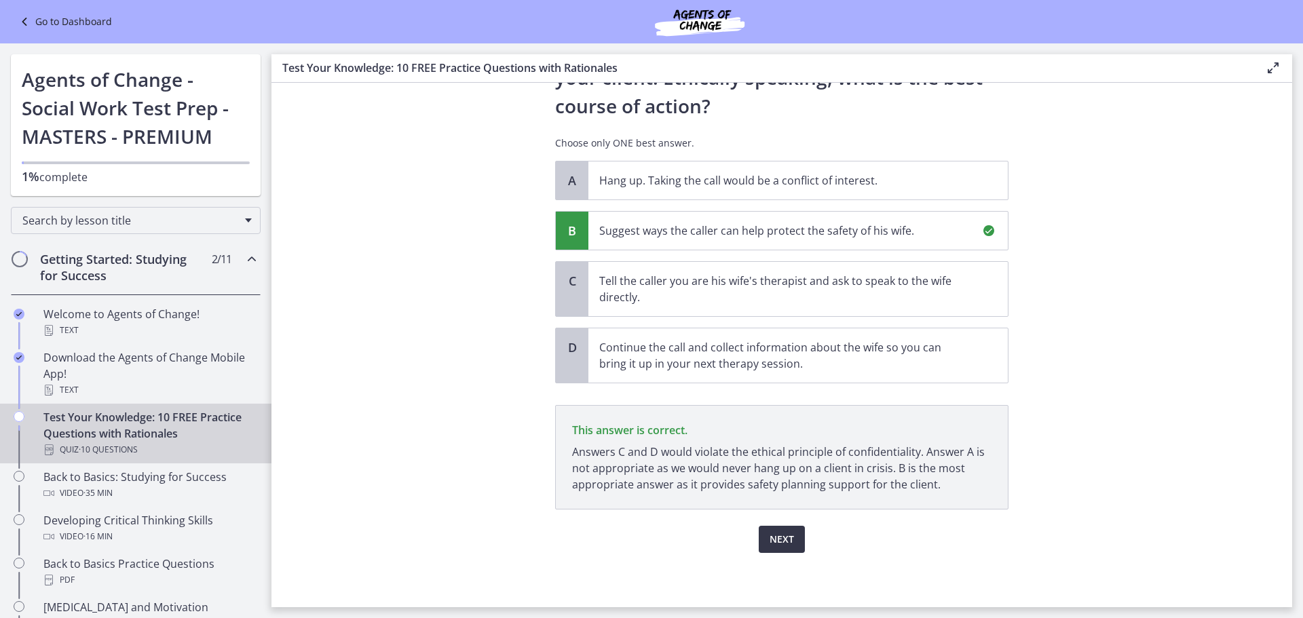
click at [782, 533] on span "Next" at bounding box center [782, 540] width 24 height 16
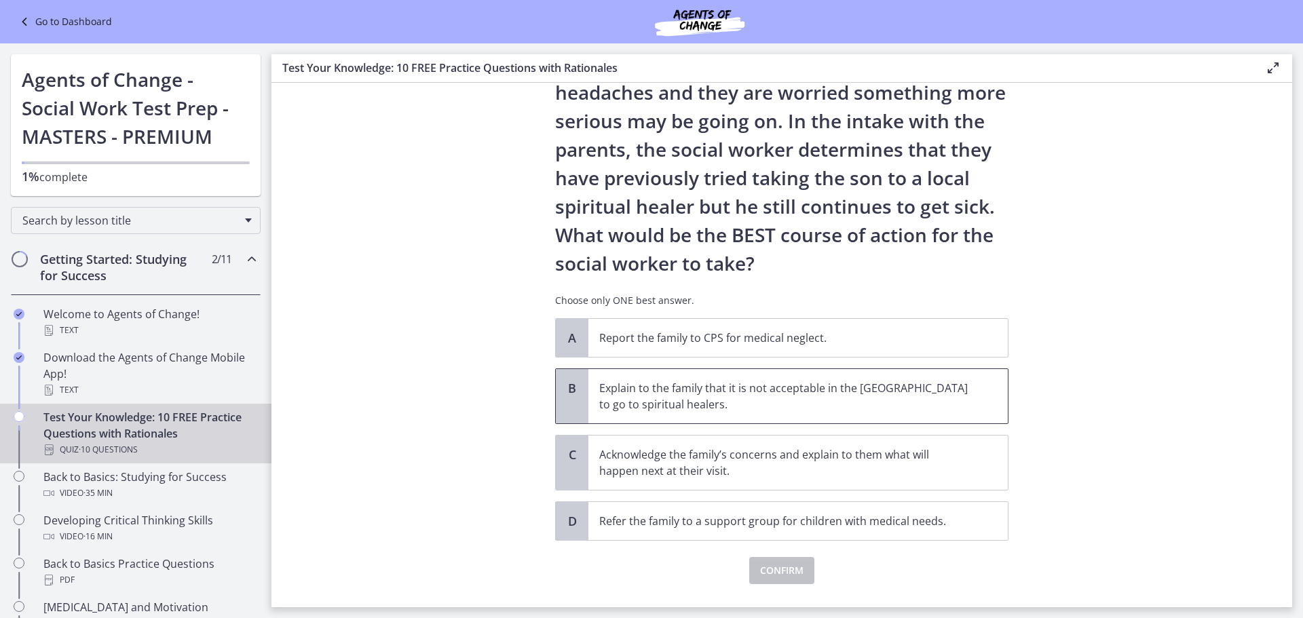
scroll to position [193, 0]
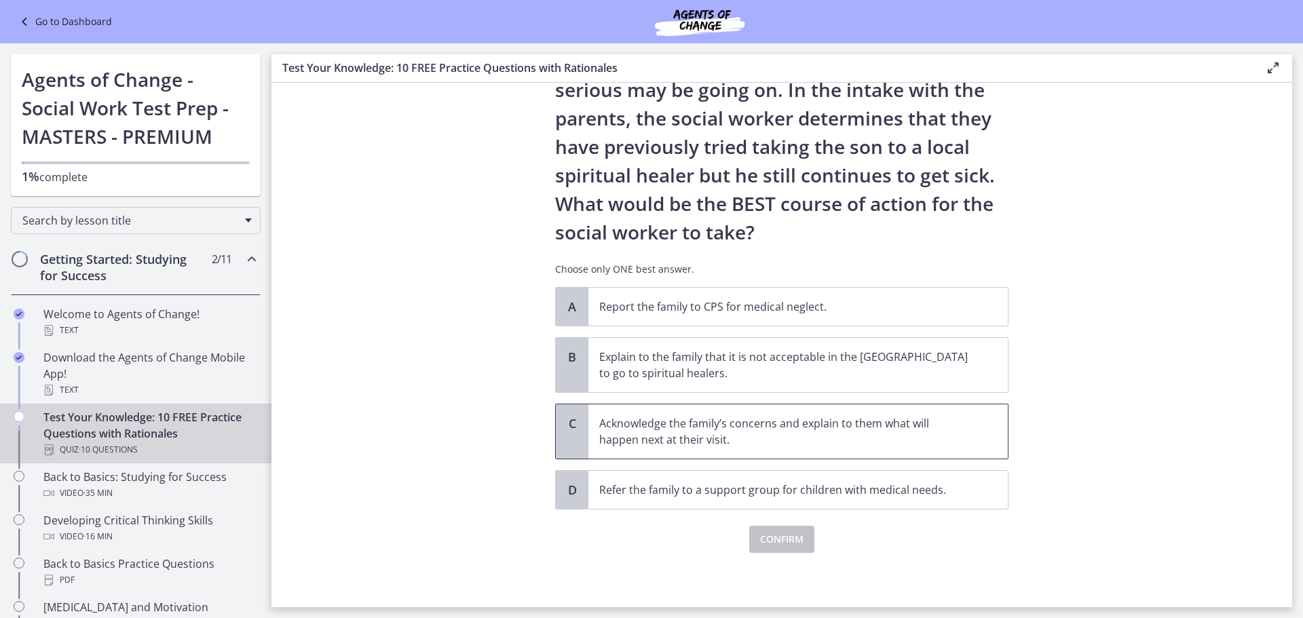
click at [768, 428] on p "Acknowledge the family’s concerns and explain to them what will happen next at …" at bounding box center [784, 431] width 371 height 33
click at [783, 542] on span "Confirm" at bounding box center [781, 540] width 43 height 16
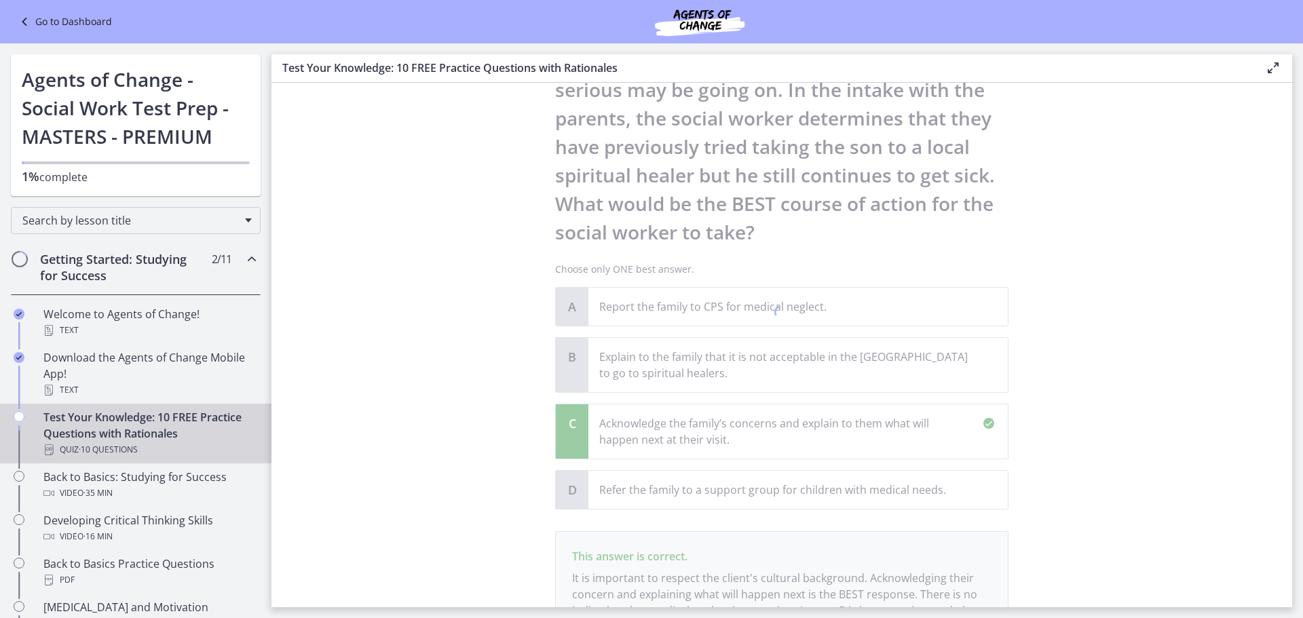
scroll to position [352, 0]
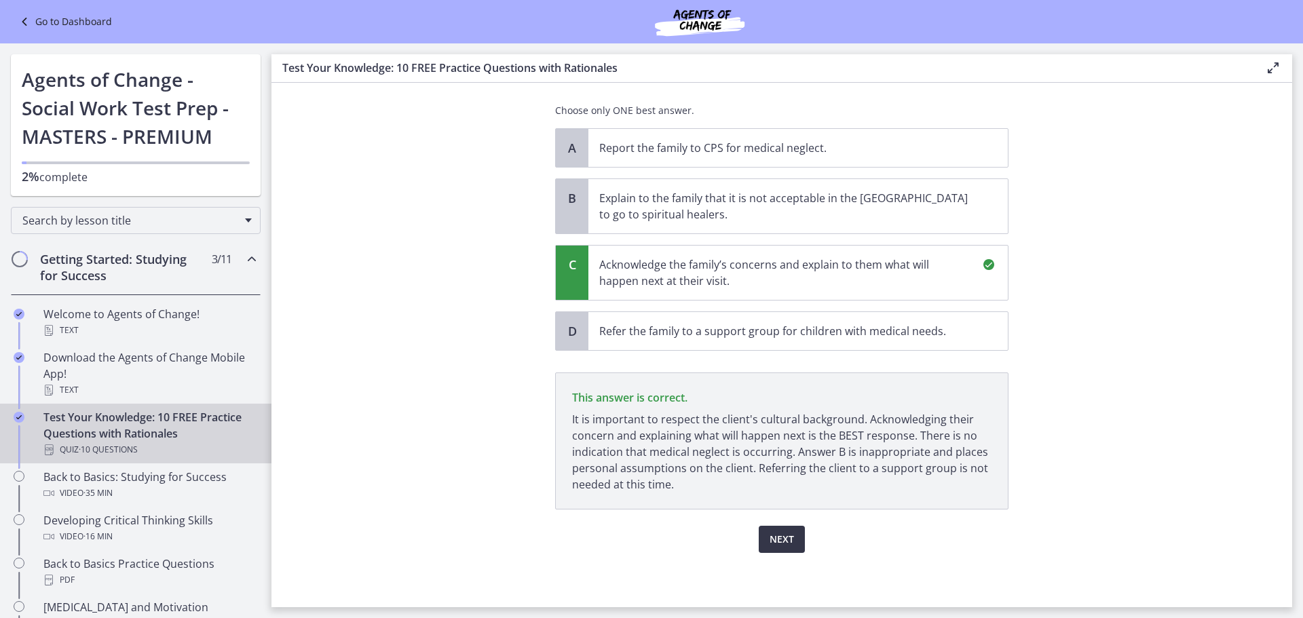
click at [792, 536] on button "Next" at bounding box center [782, 539] width 46 height 27
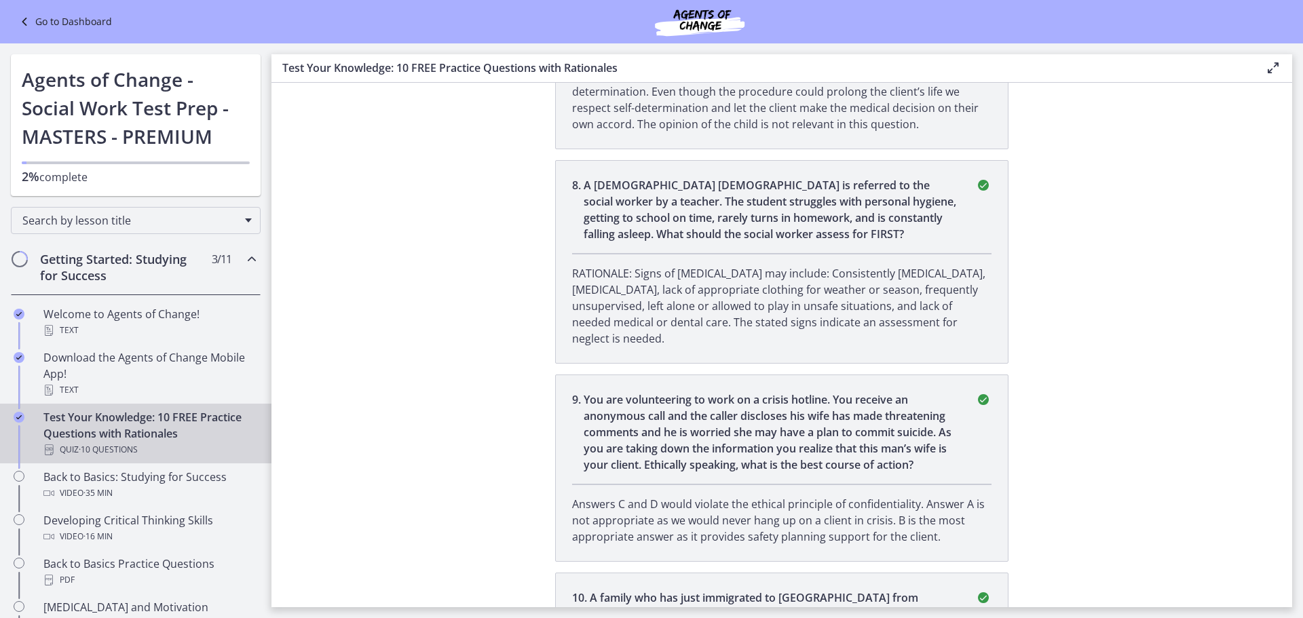
scroll to position [1892, 0]
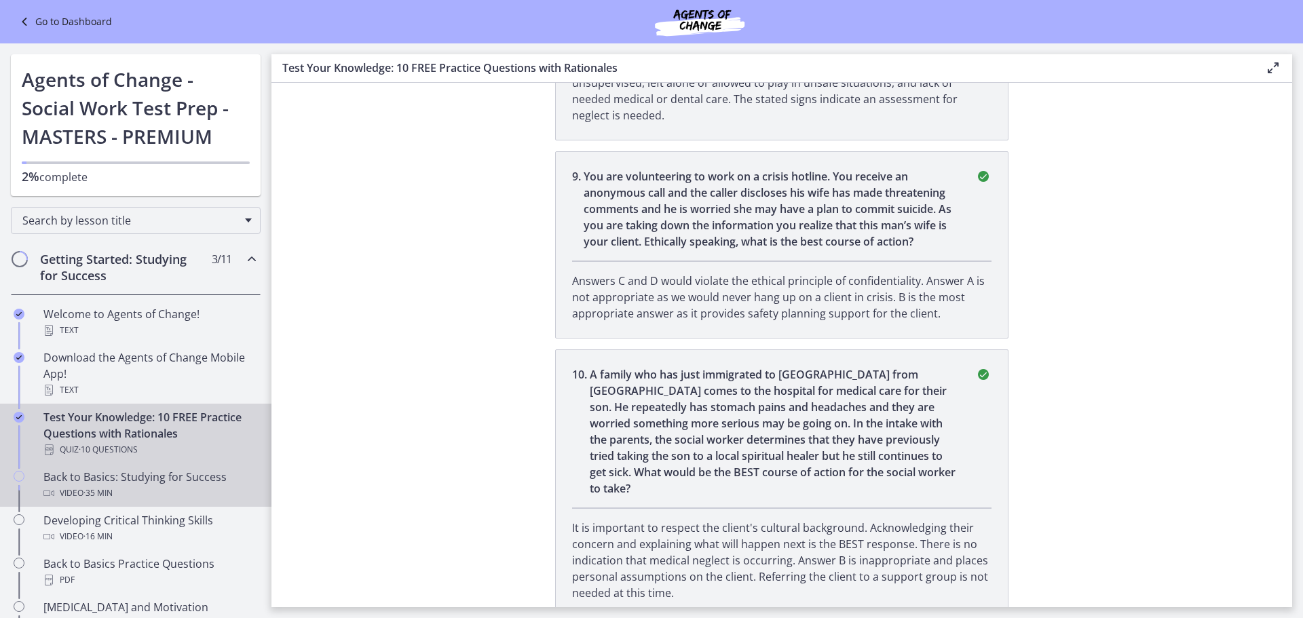
click at [105, 475] on div "Back to Basics: Studying for Success Video · 35 min" at bounding box center [149, 485] width 212 height 33
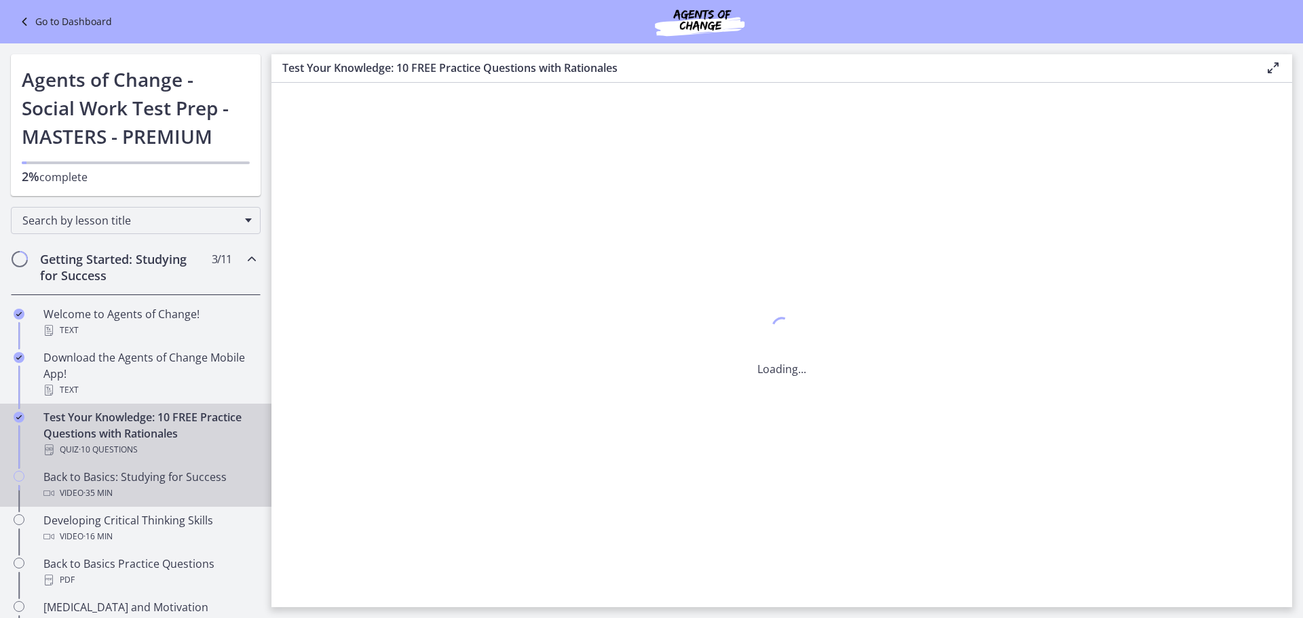
scroll to position [0, 0]
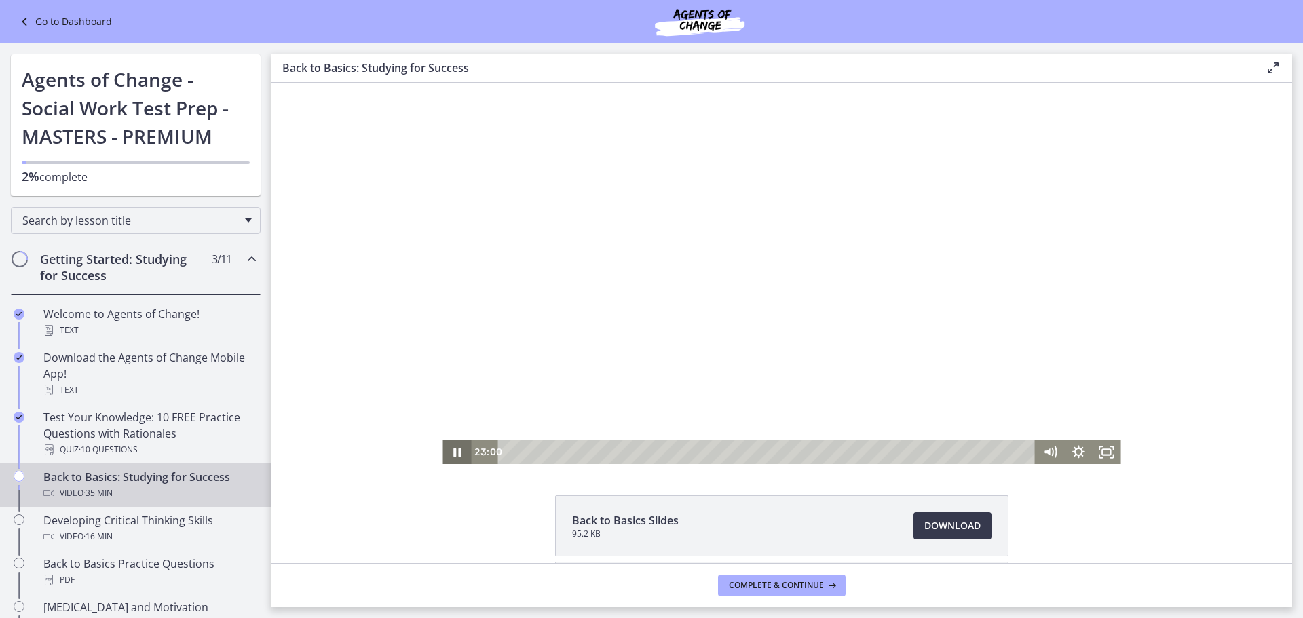
click at [447, 451] on icon "Pause" at bounding box center [457, 453] width 29 height 24
click at [452, 445] on icon "Play Video" at bounding box center [458, 453] width 29 height 24
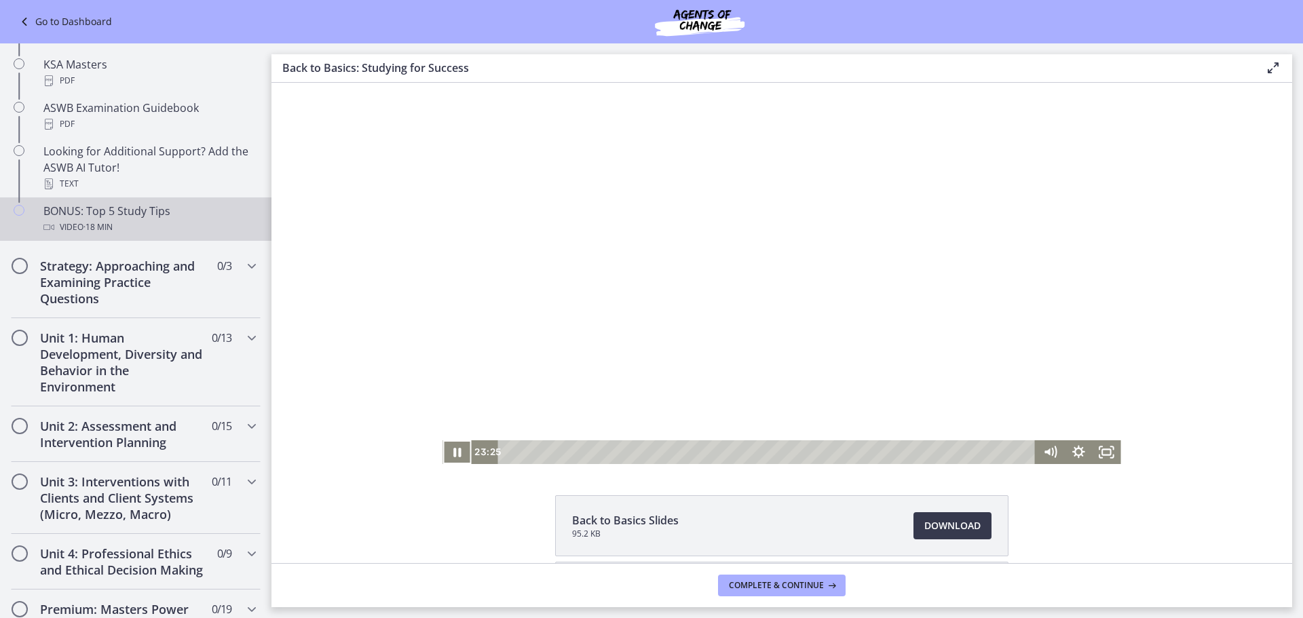
scroll to position [679, 0]
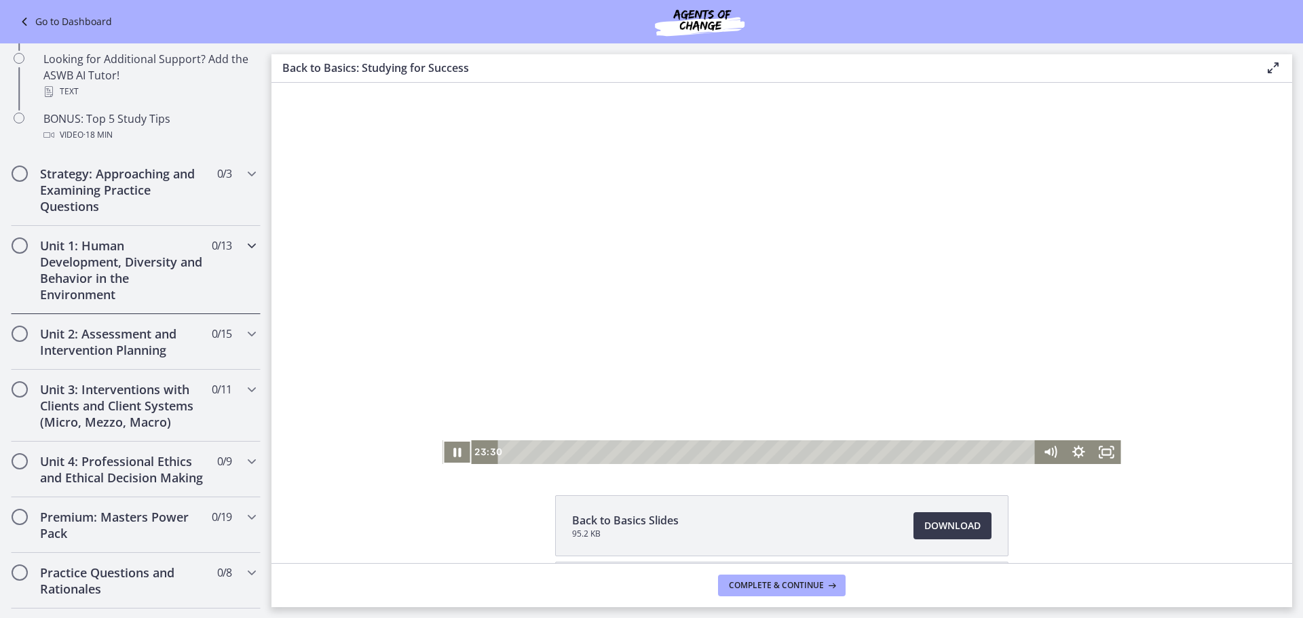
click at [244, 244] on icon "Chapters" at bounding box center [252, 246] width 16 height 16
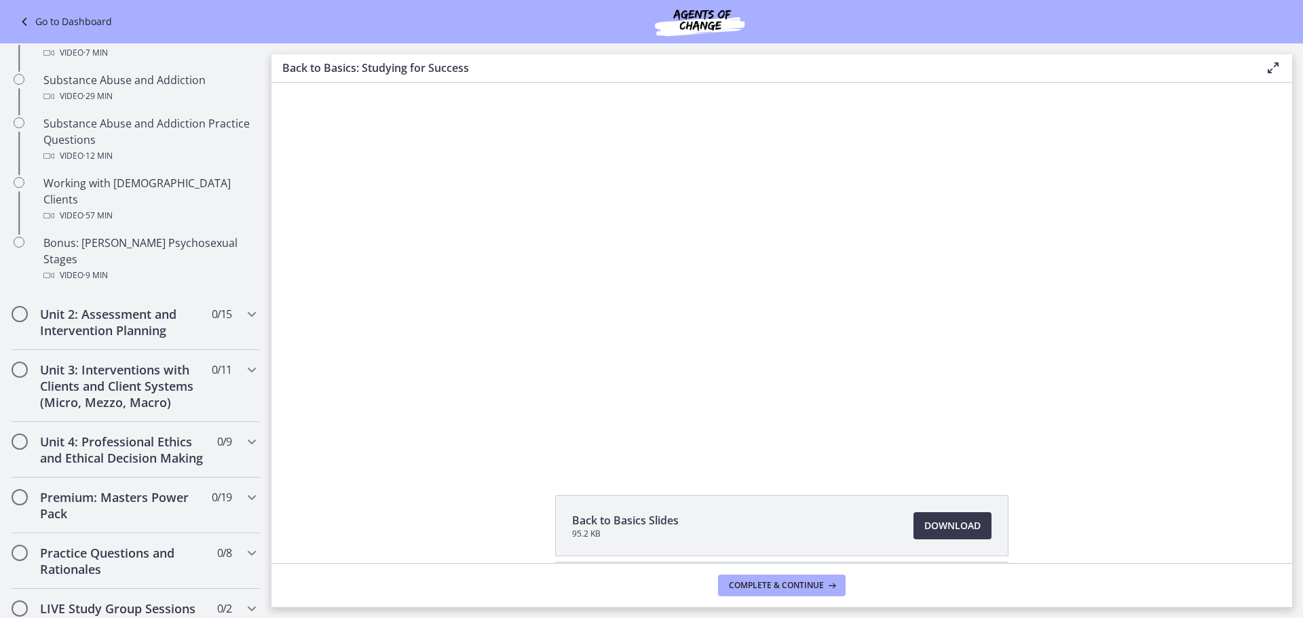
scroll to position [853, 0]
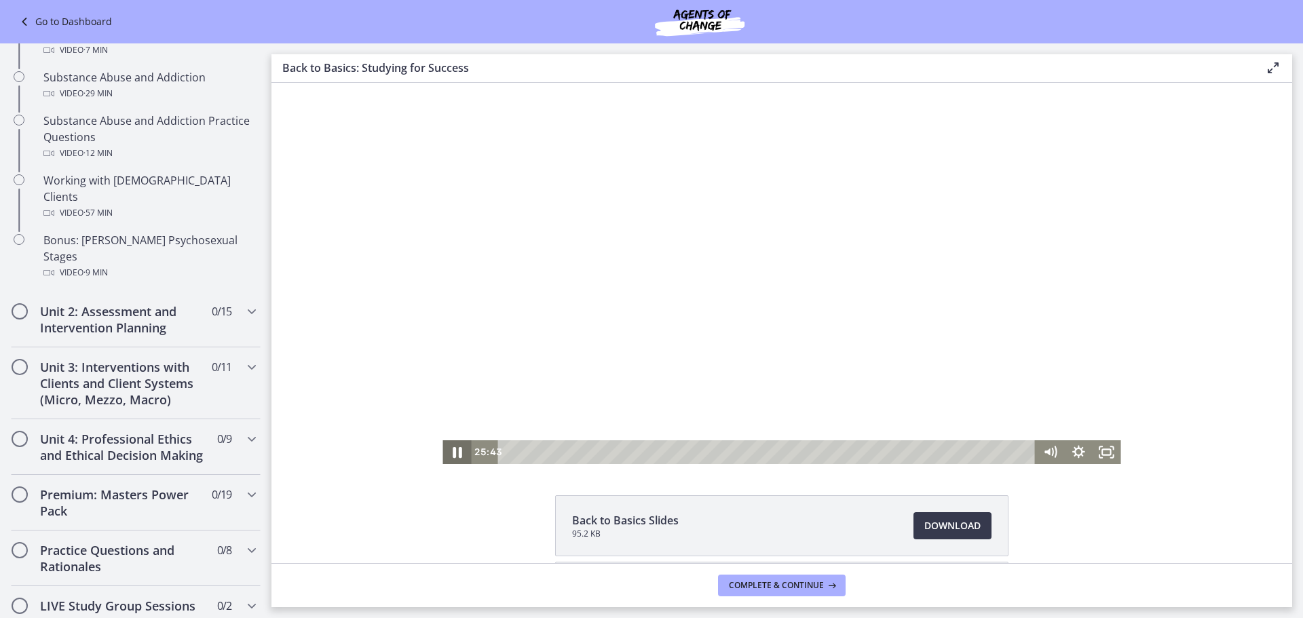
click at [441, 450] on icon "Pause" at bounding box center [457, 452] width 34 height 29
click at [445, 449] on icon "Play Video" at bounding box center [458, 452] width 34 height 29
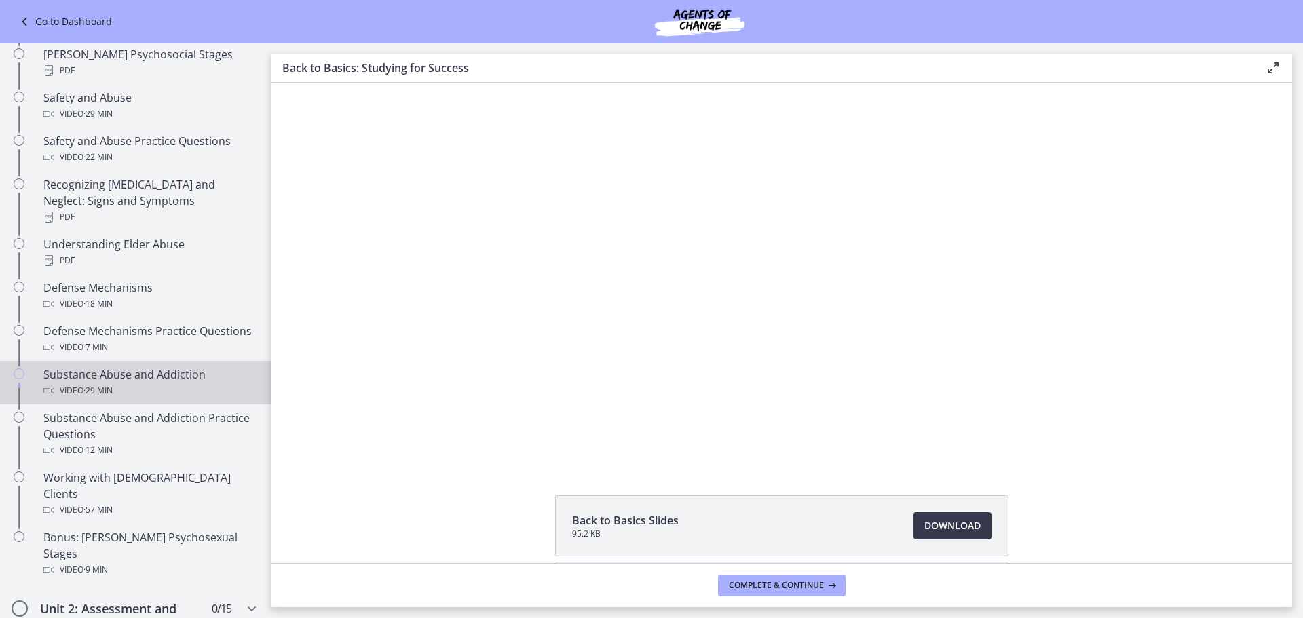
scroll to position [378, 0]
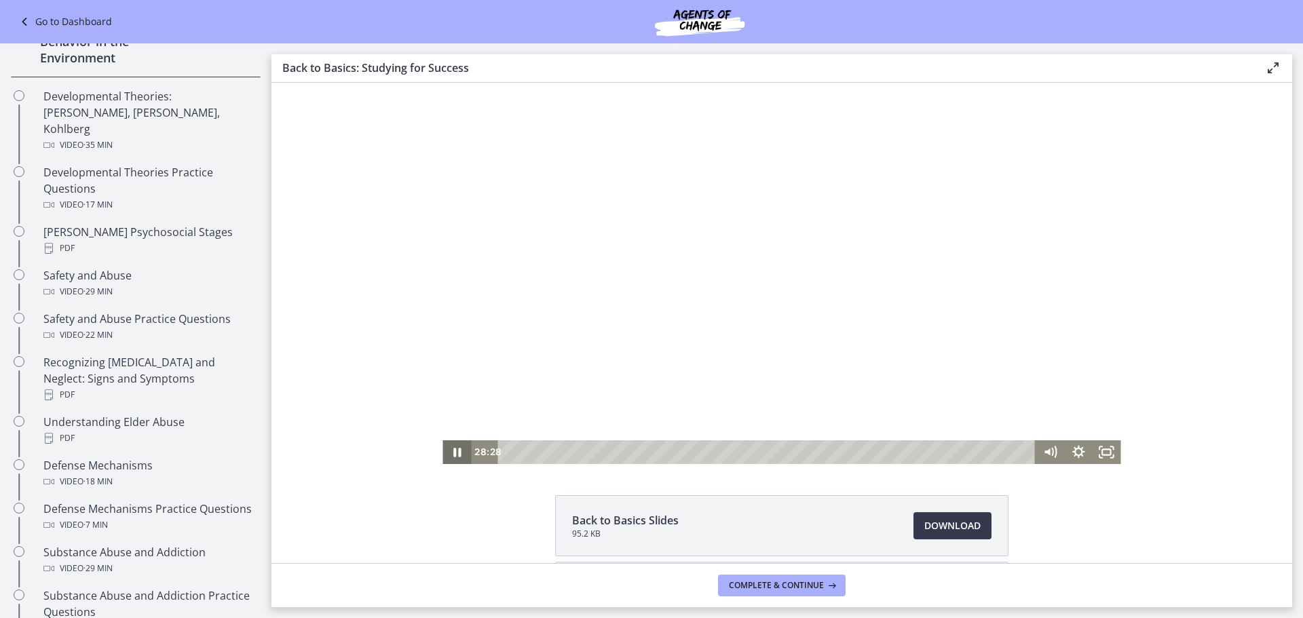
click at [445, 457] on icon "Pause" at bounding box center [457, 453] width 29 height 24
click at [452, 448] on icon "Play Video" at bounding box center [458, 453] width 29 height 24
click at [443, 448] on icon "Pause" at bounding box center [457, 453] width 29 height 24
click at [454, 451] on icon "Play Video" at bounding box center [458, 453] width 9 height 12
click at [453, 448] on icon "Pause" at bounding box center [457, 453] width 29 height 24
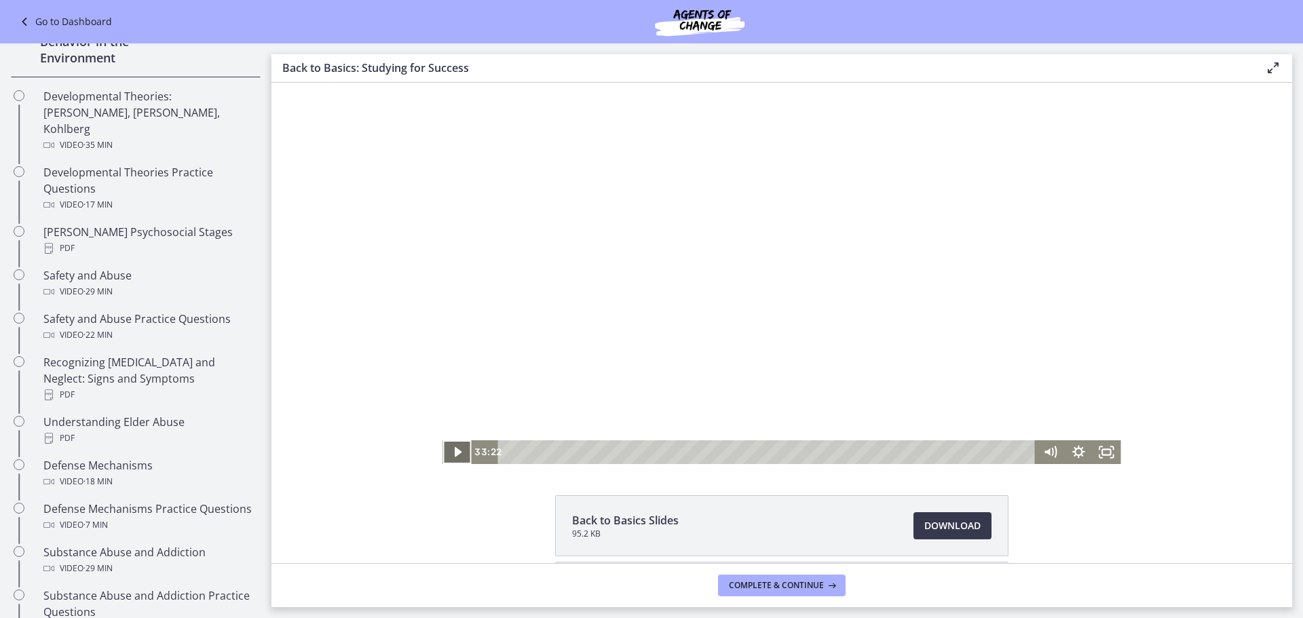
click at [455, 451] on icon "Play Video" at bounding box center [458, 452] width 7 height 10
click at [758, 584] on span "Complete & continue" at bounding box center [776, 585] width 95 height 11
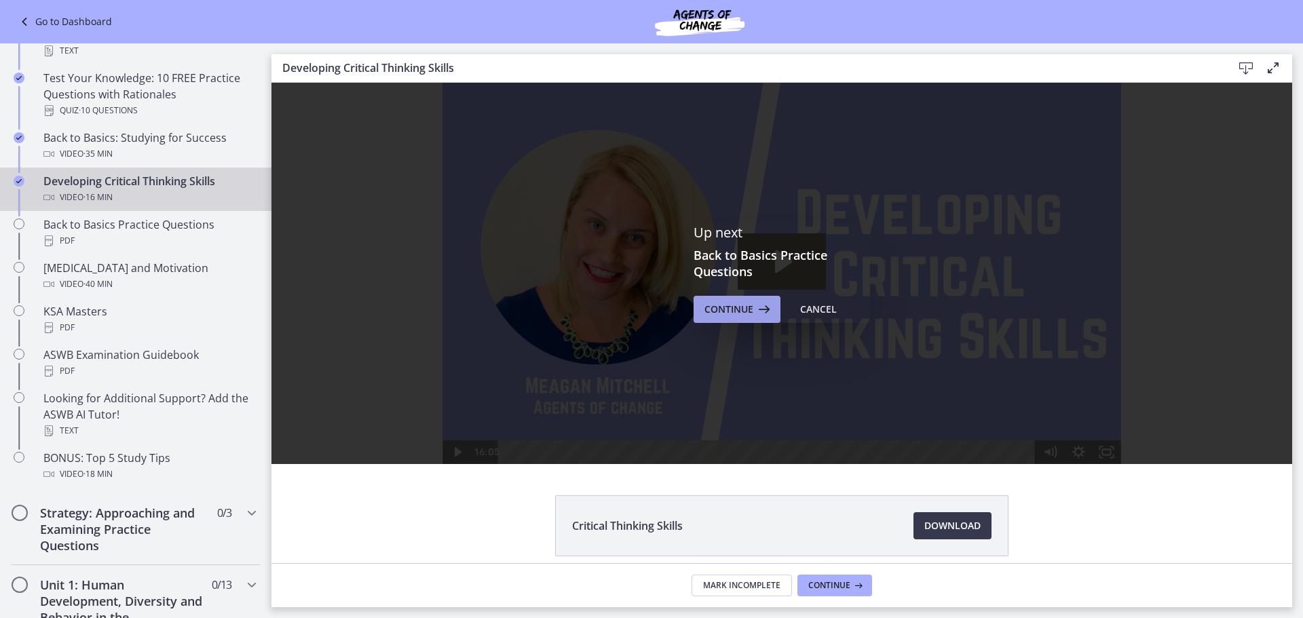
click at [769, 310] on button "Continue" at bounding box center [737, 309] width 87 height 27
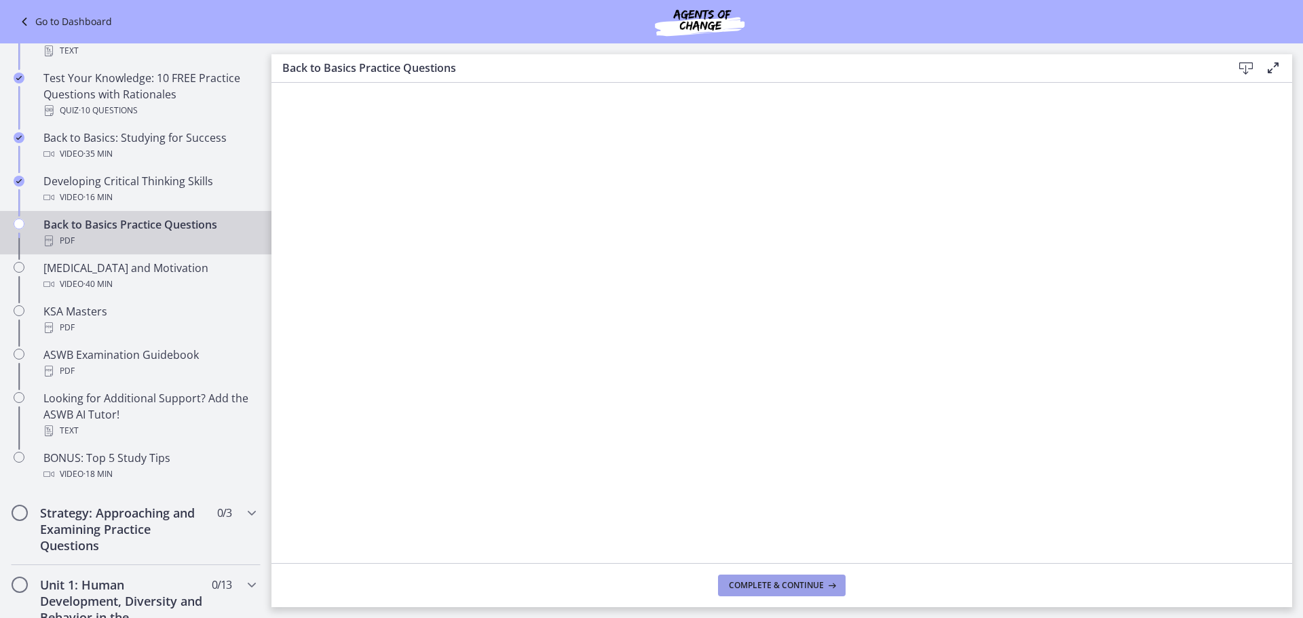
click at [760, 587] on span "Complete & continue" at bounding box center [776, 585] width 95 height 11
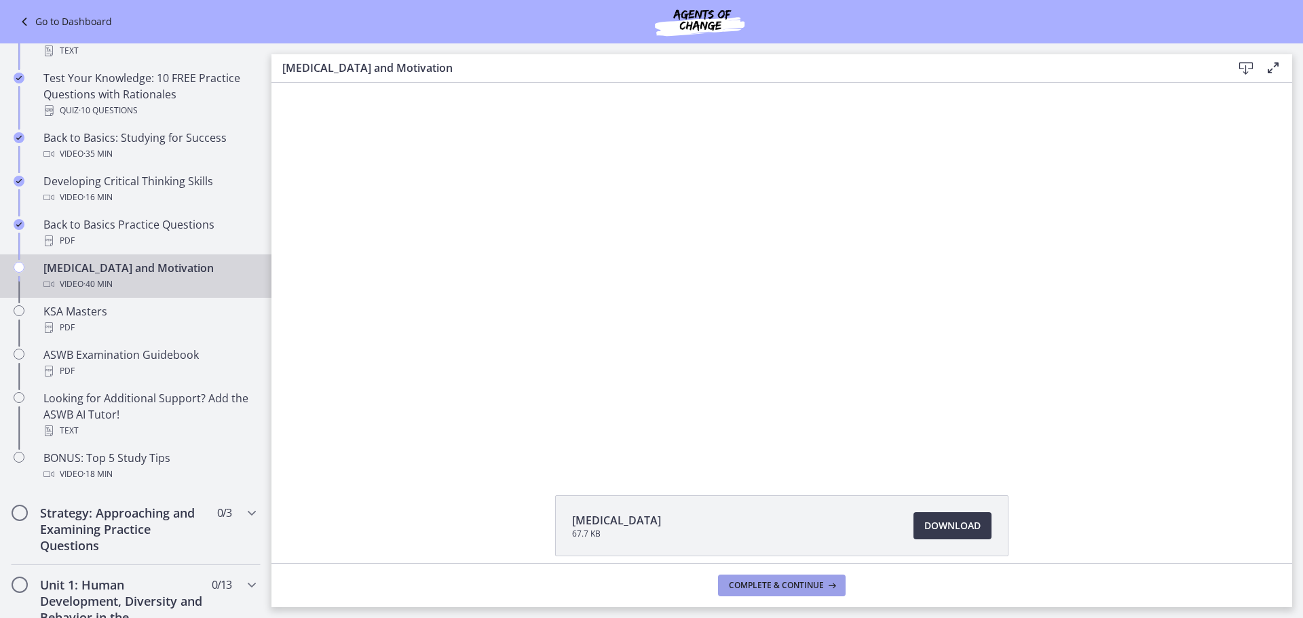
click at [790, 584] on span "Complete & continue" at bounding box center [776, 585] width 95 height 11
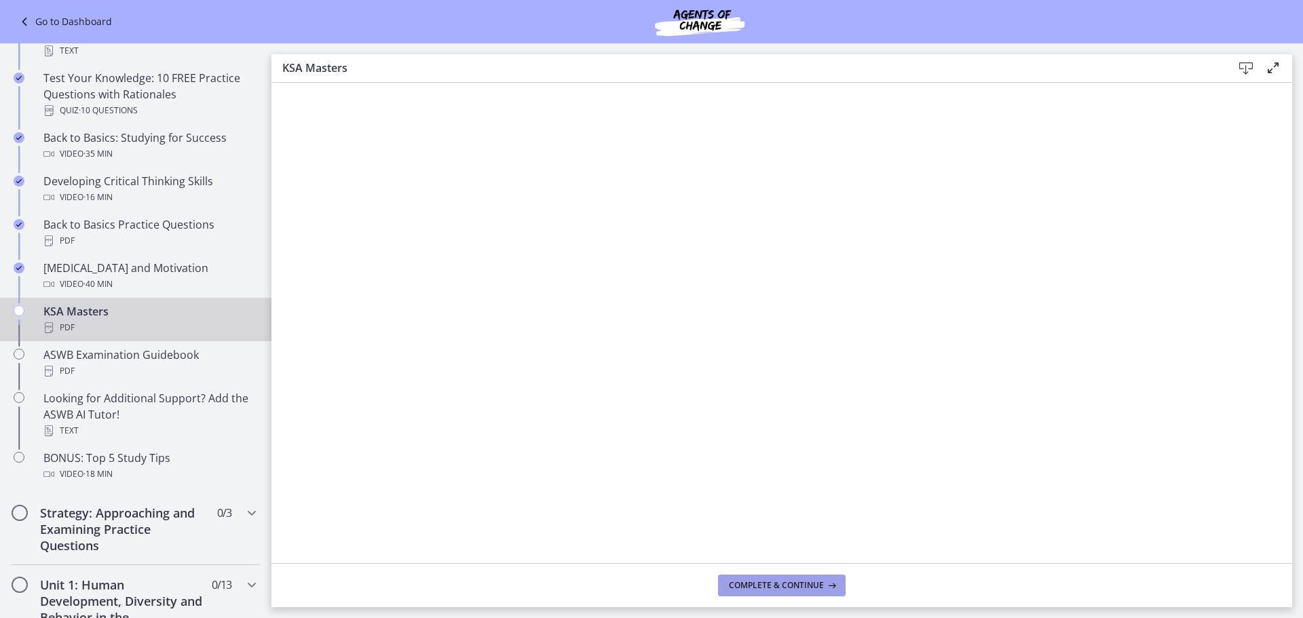
click at [768, 580] on span "Complete & continue" at bounding box center [776, 585] width 95 height 11
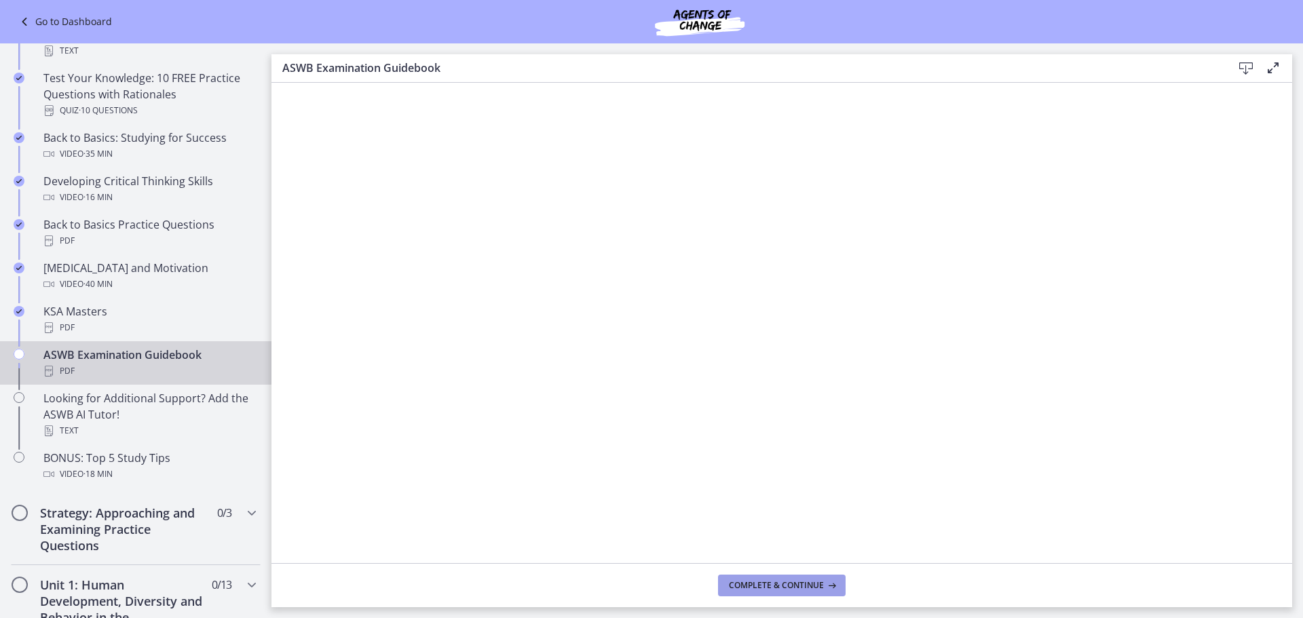
click at [798, 585] on span "Complete & continue" at bounding box center [776, 585] width 95 height 11
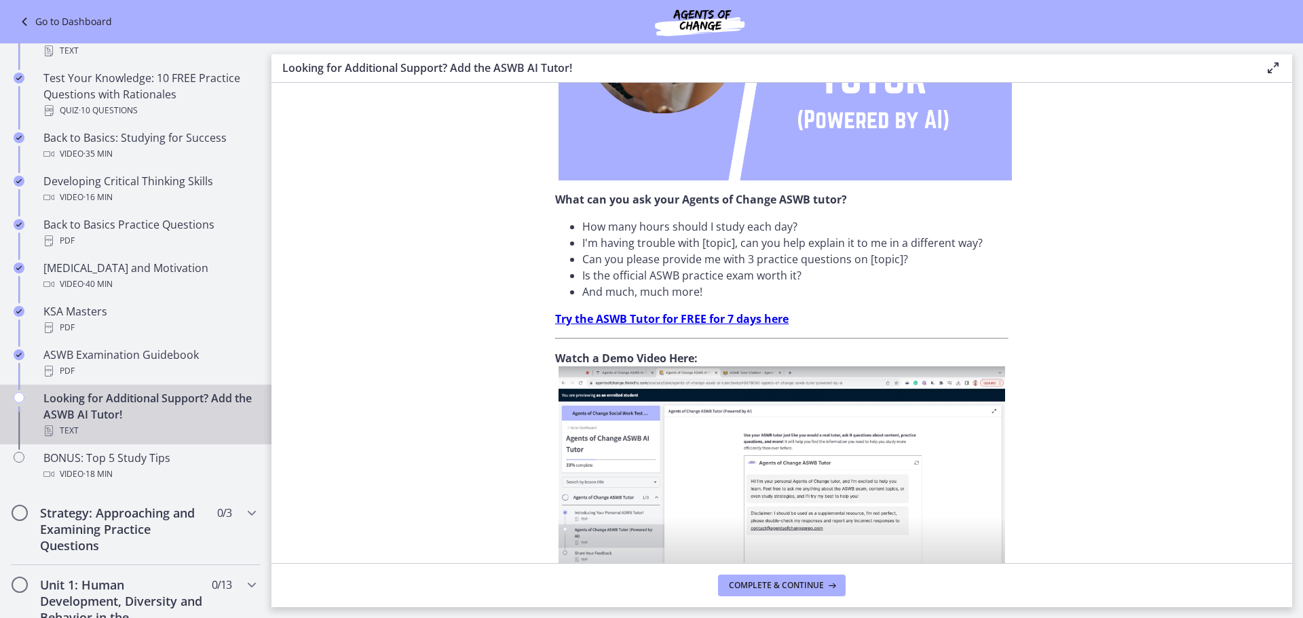
scroll to position [339, 0]
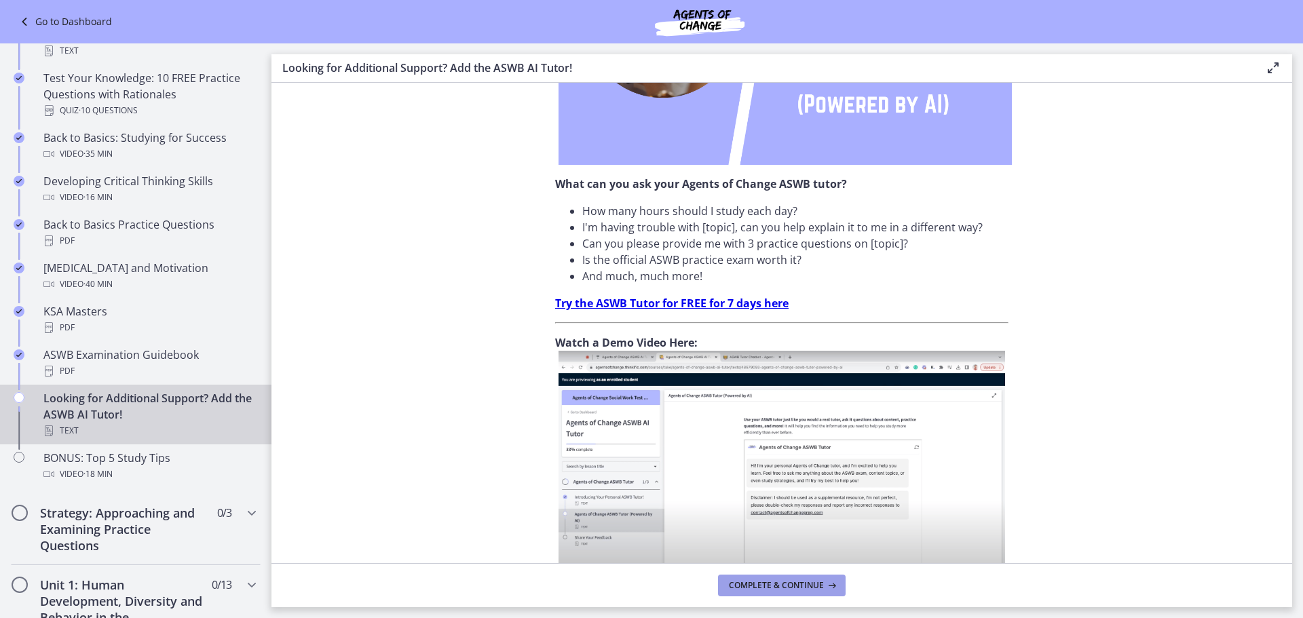
click at [802, 589] on span "Complete & continue" at bounding box center [776, 585] width 95 height 11
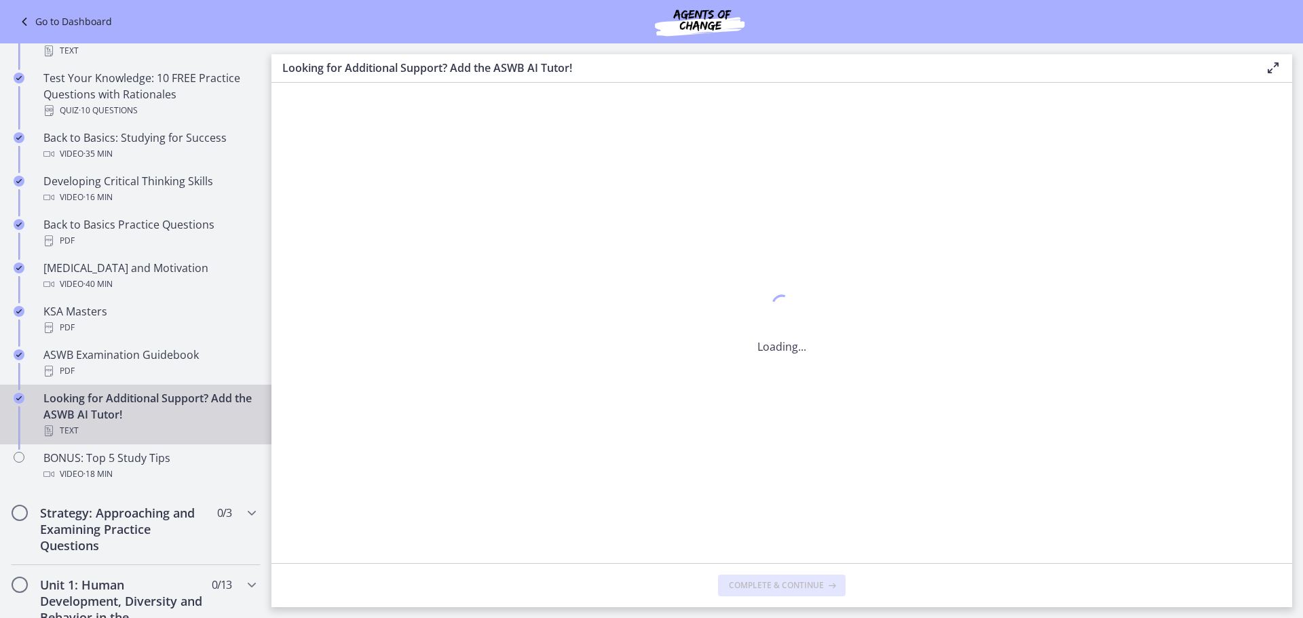
scroll to position [0, 0]
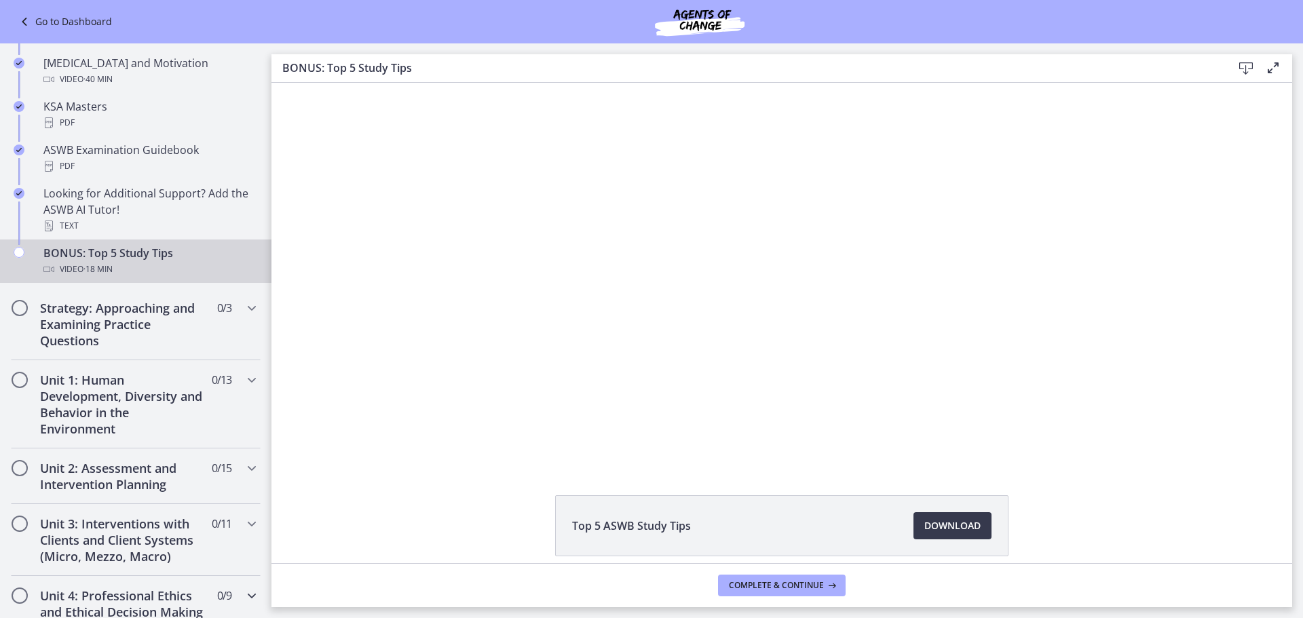
scroll to position [543, 0]
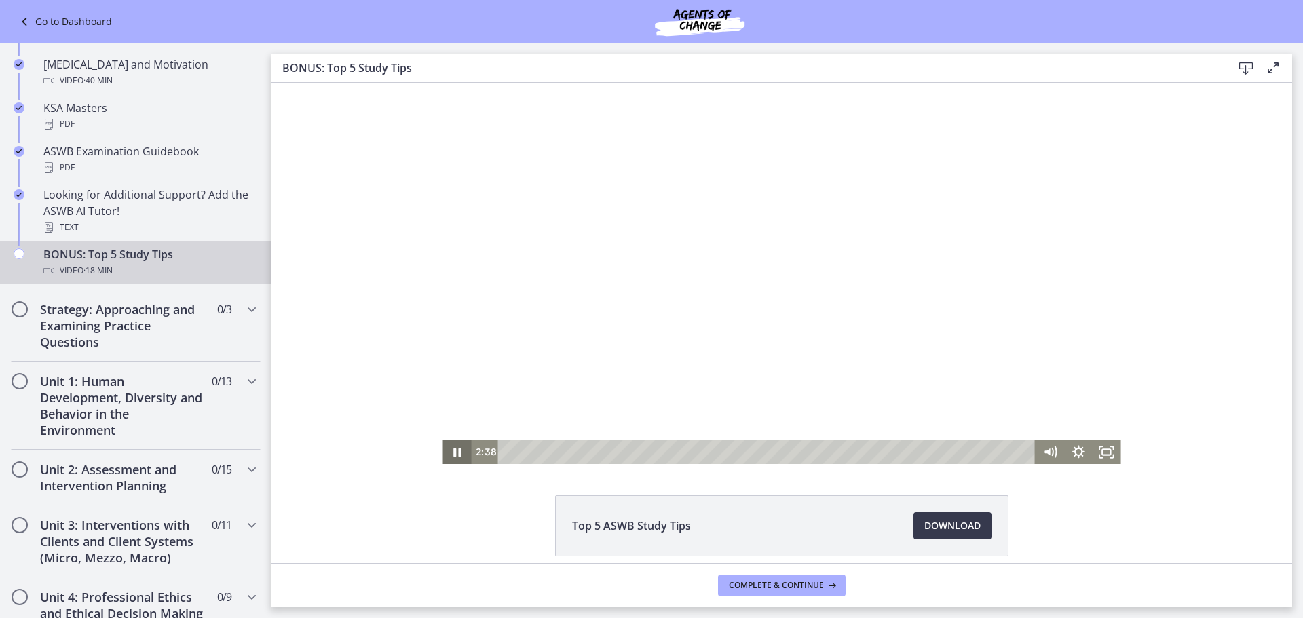
click at [453, 452] on icon "Pause" at bounding box center [456, 452] width 7 height 9
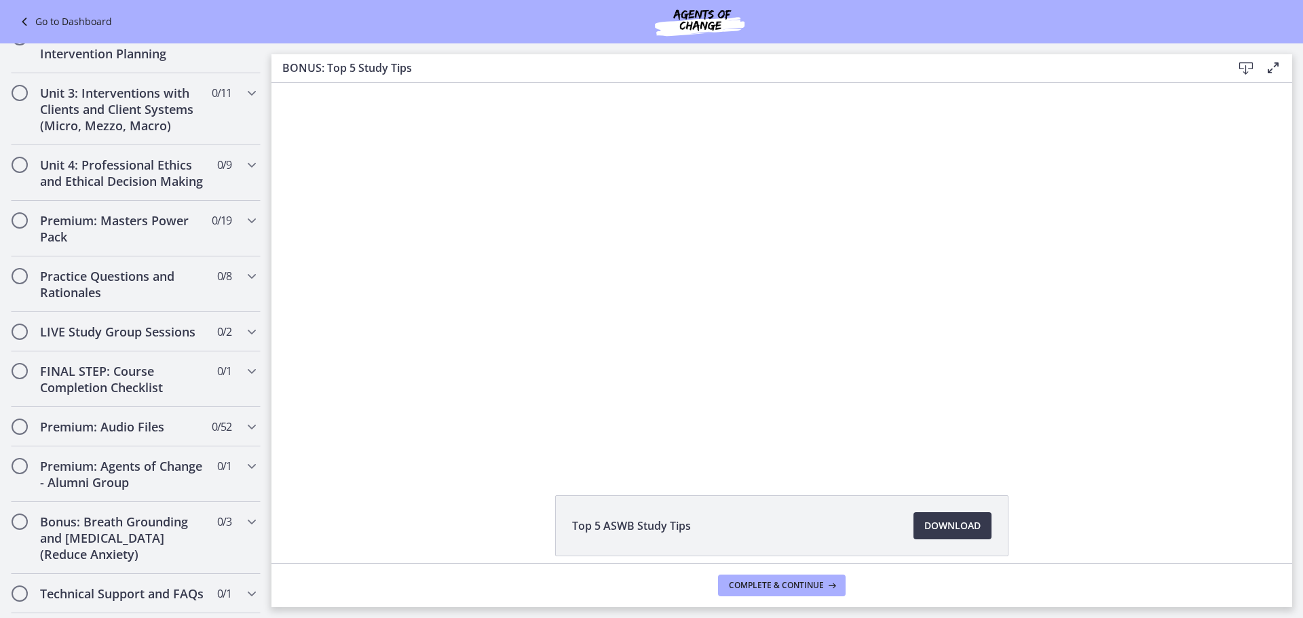
scroll to position [527, 0]
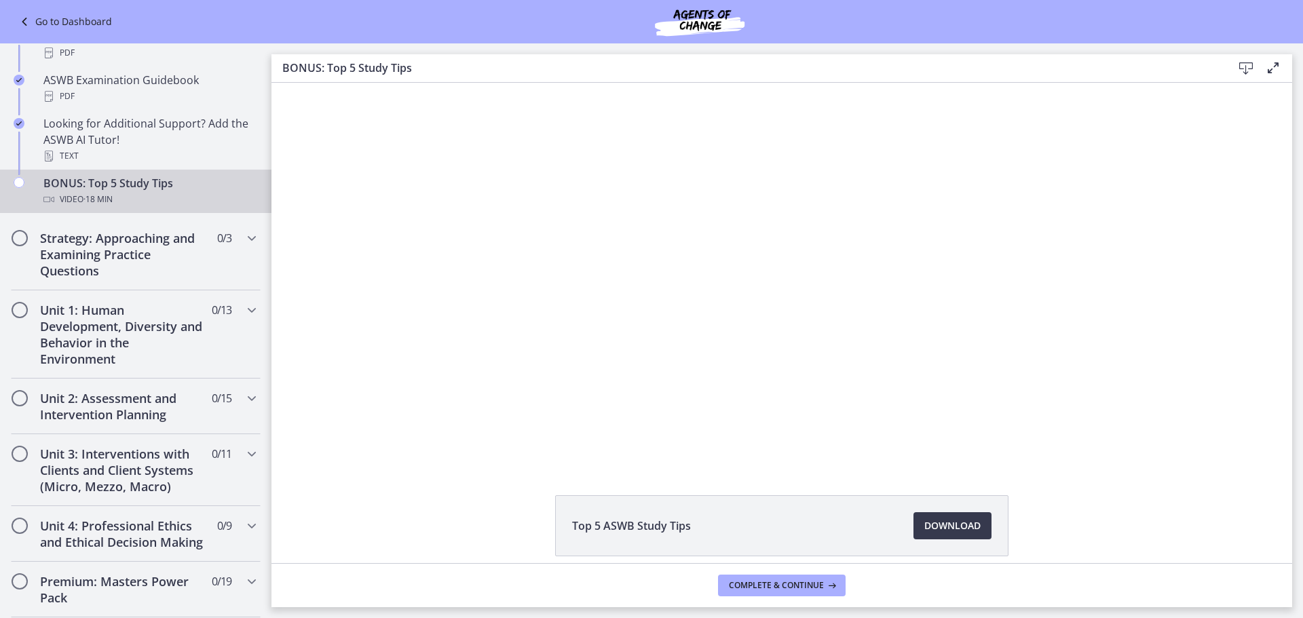
drag, startPoint x: 266, startPoint y: 392, endPoint x: 71, endPoint y: 290, distance: 220.7
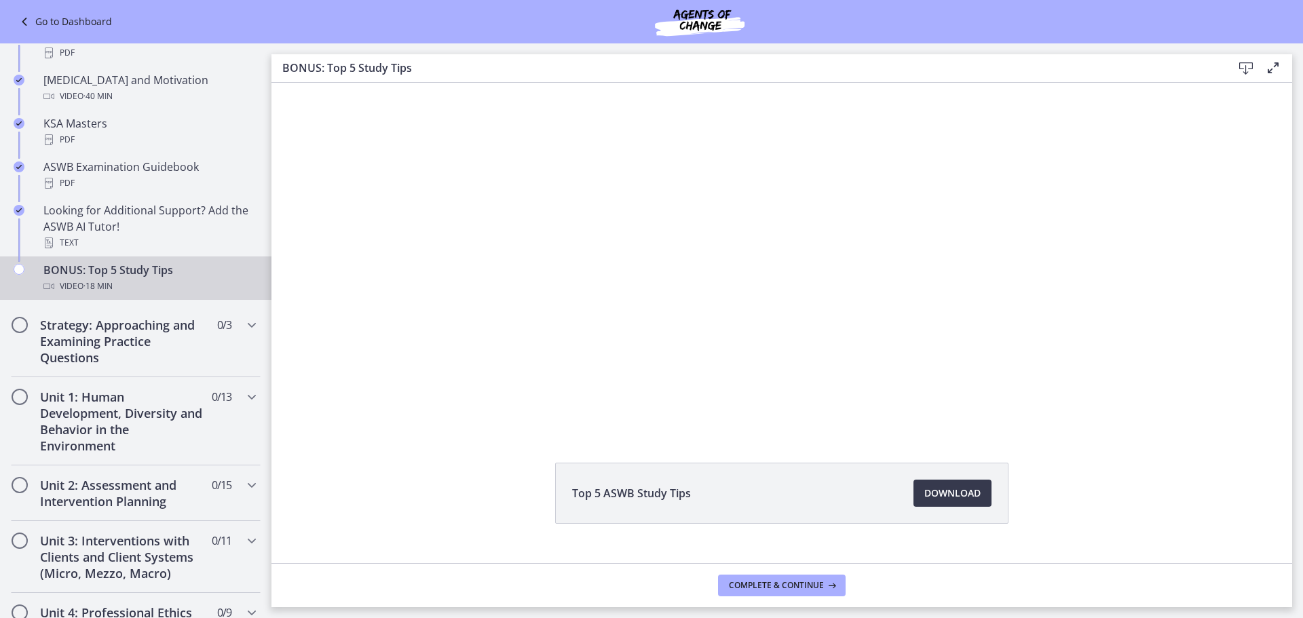
scroll to position [58, 0]
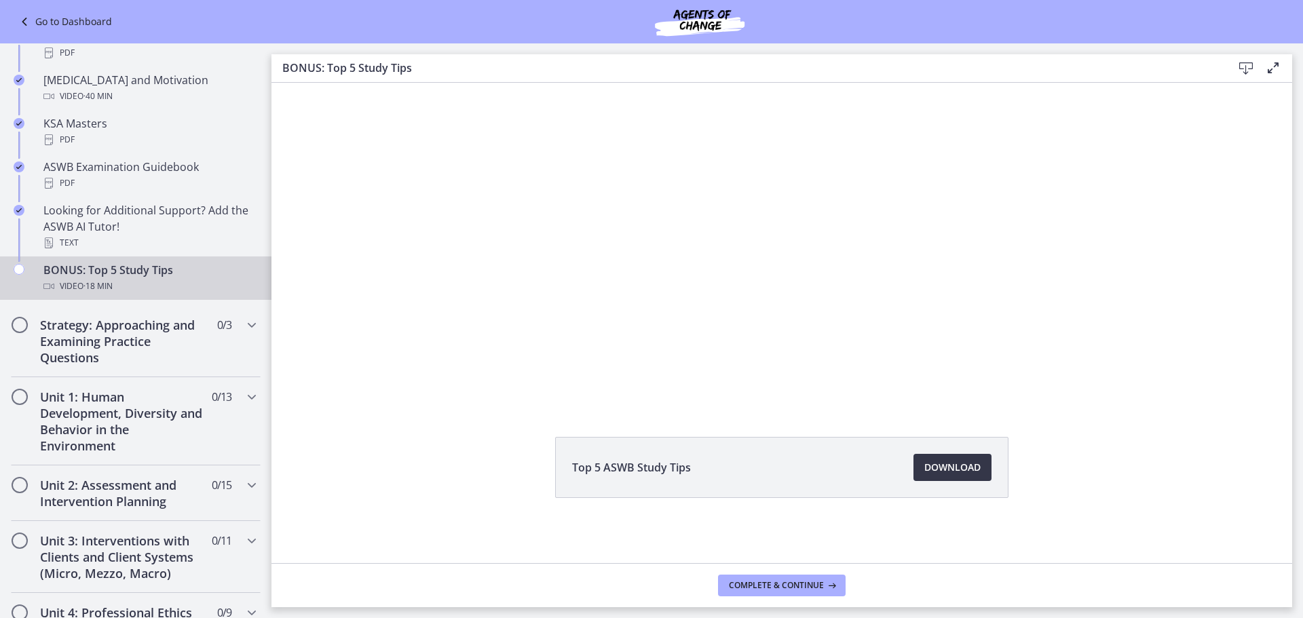
click at [925, 468] on span "Download Opens in a new window" at bounding box center [953, 468] width 56 height 16
click at [800, 594] on button "Complete & continue" at bounding box center [782, 586] width 128 height 22
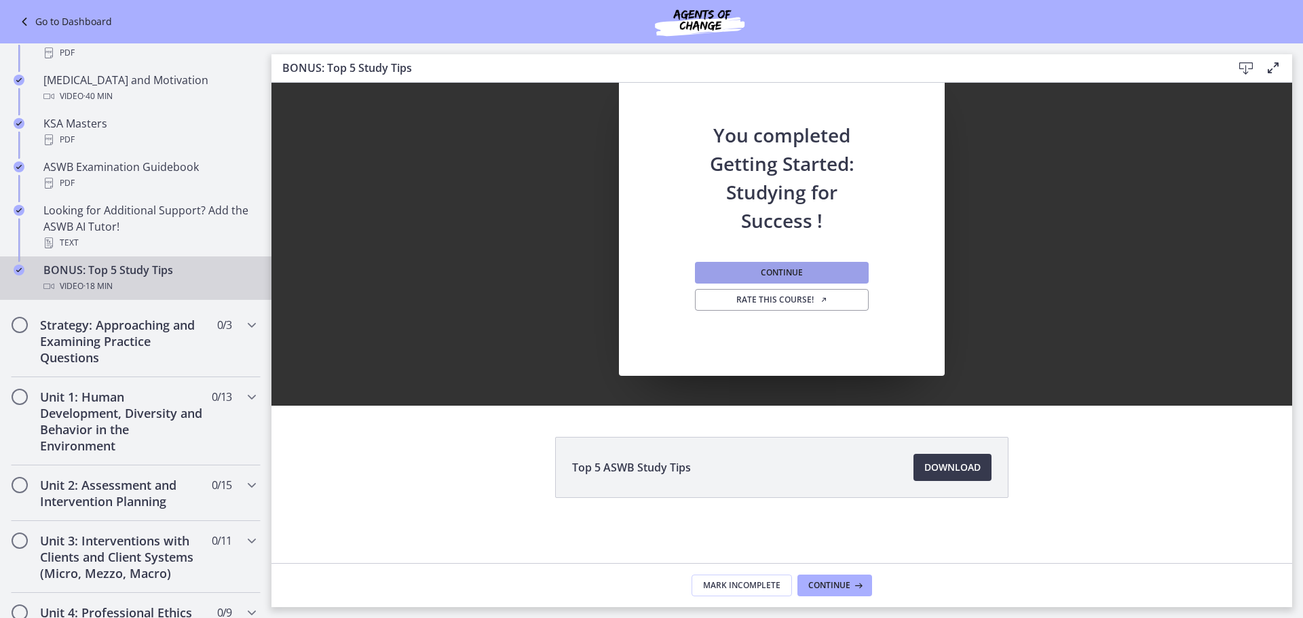
click at [778, 269] on span "Continue" at bounding box center [782, 272] width 42 height 11
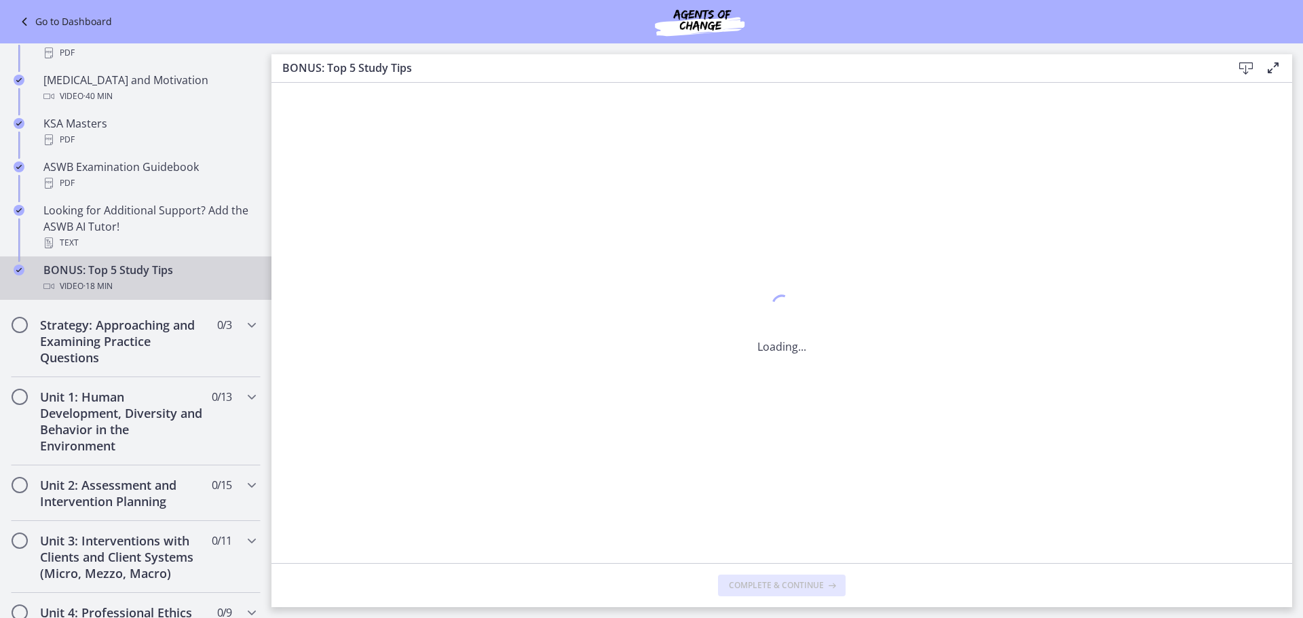
scroll to position [0, 0]
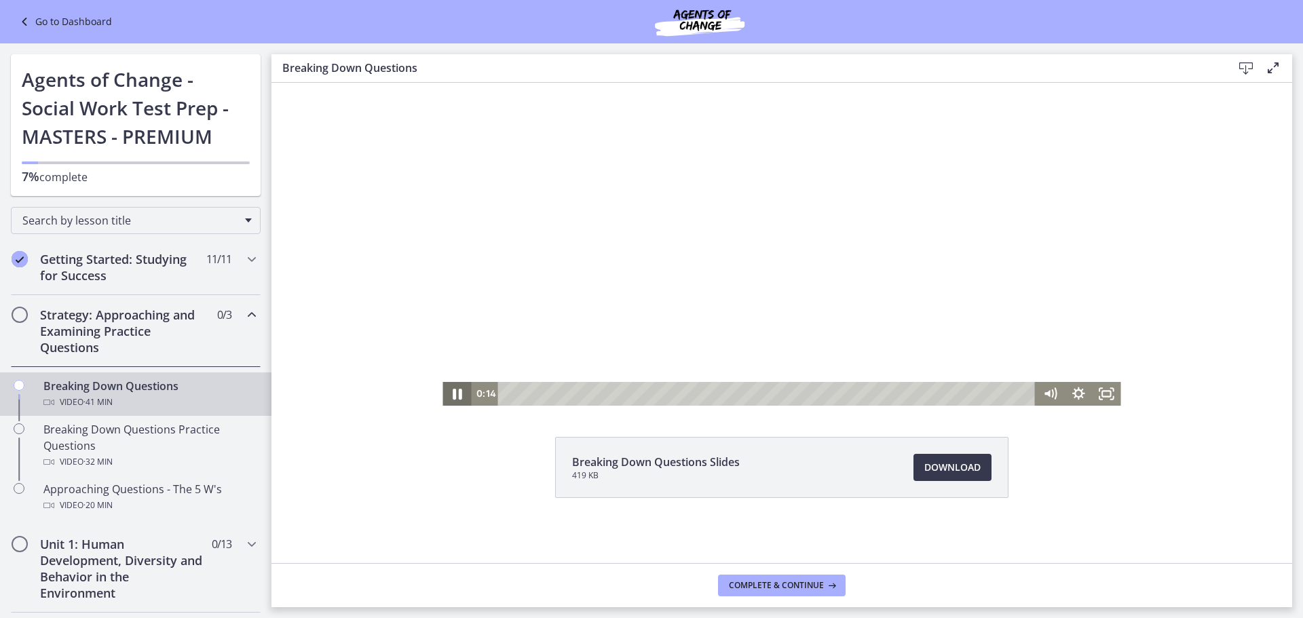
click at [453, 391] on icon "Pause" at bounding box center [458, 394] width 10 height 11
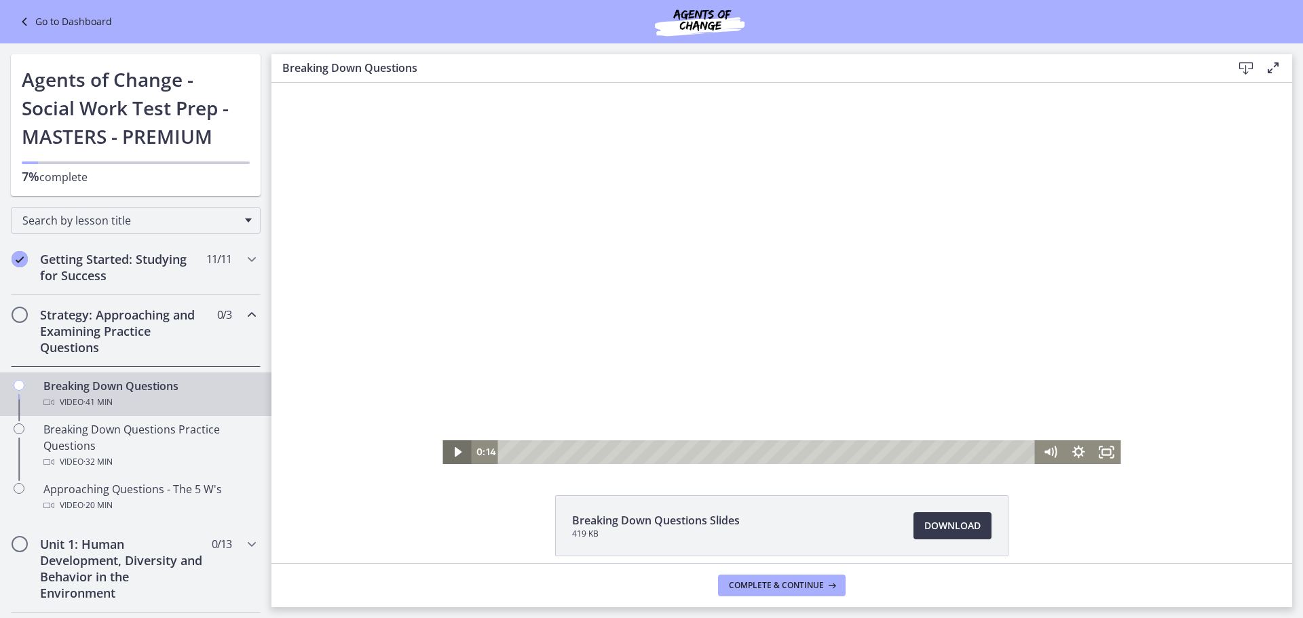
scroll to position [58, 0]
